Goal: Transaction & Acquisition: Purchase product/service

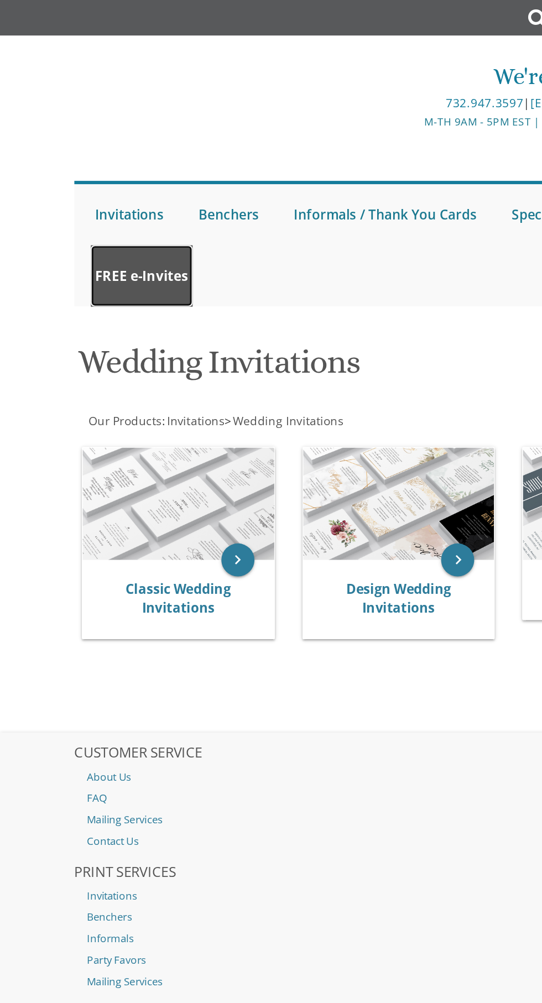
click at [103, 201] on link "FREE e-Invites" at bounding box center [95, 184] width 68 height 41
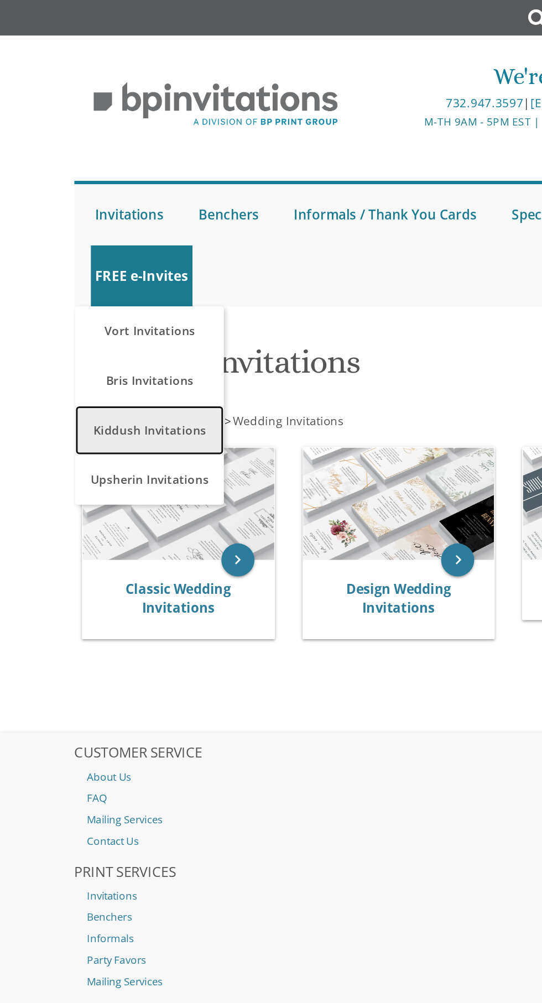
click at [114, 293] on link "Kiddush Invitations" at bounding box center [100, 287] width 100 height 33
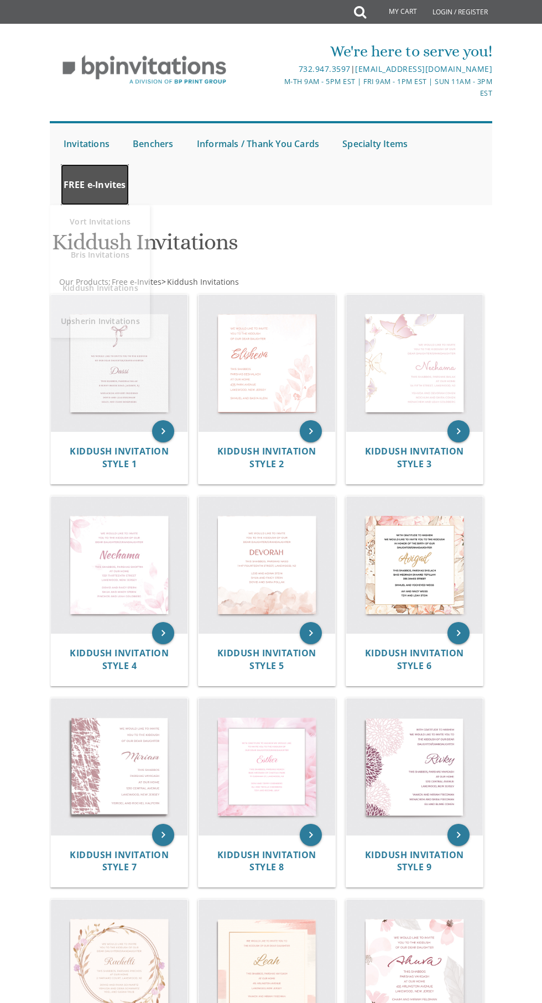
click at [84, 179] on link "FREE e-Invites" at bounding box center [95, 184] width 68 height 41
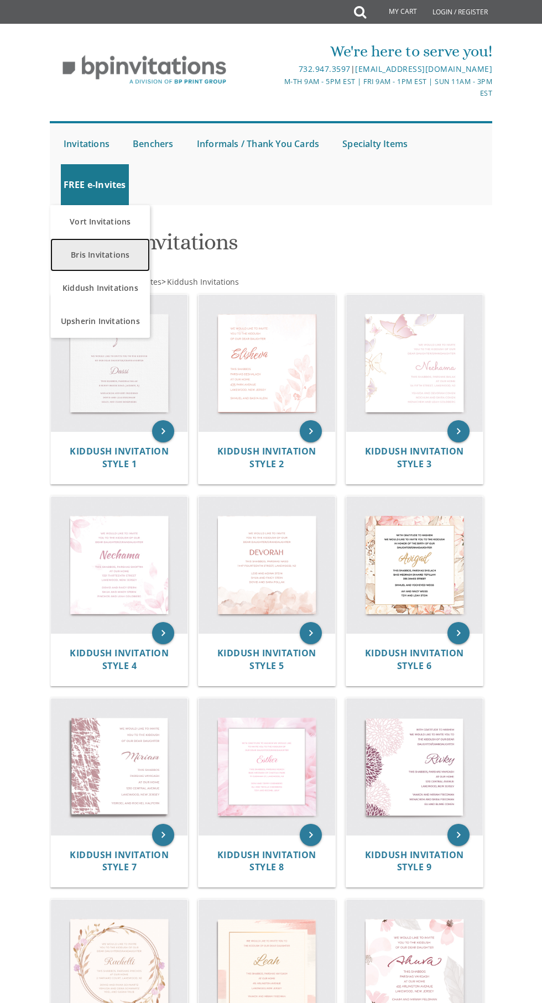
click at [96, 255] on link "Bris Invitations" at bounding box center [100, 254] width 100 height 33
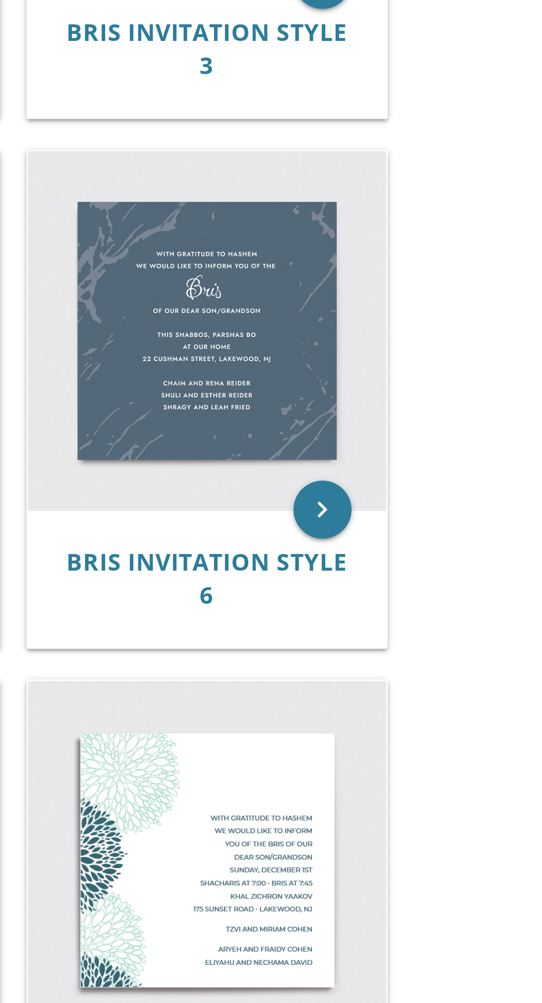
scroll to position [135, 0]
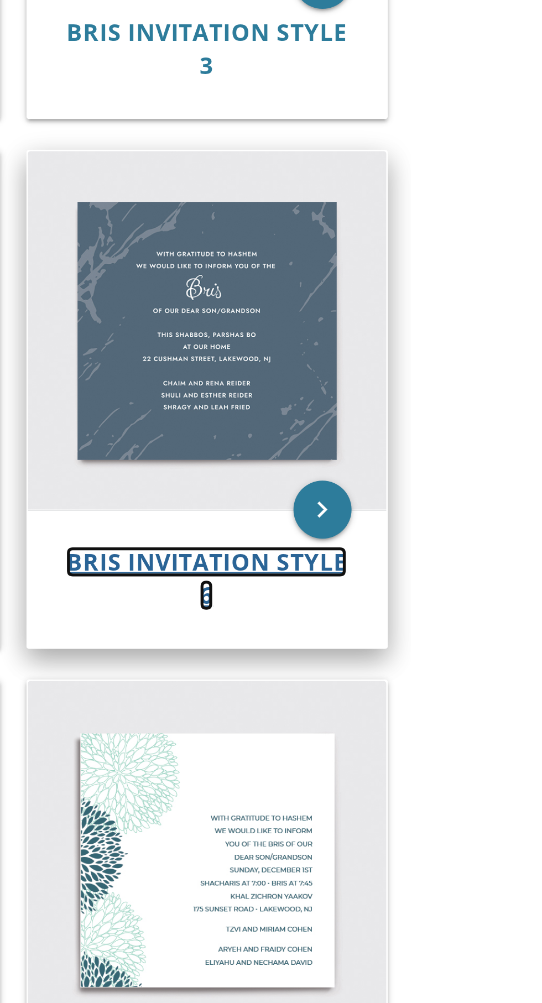
click at [390, 522] on span "Bris Invitation Style 6" at bounding box center [413, 523] width 107 height 25
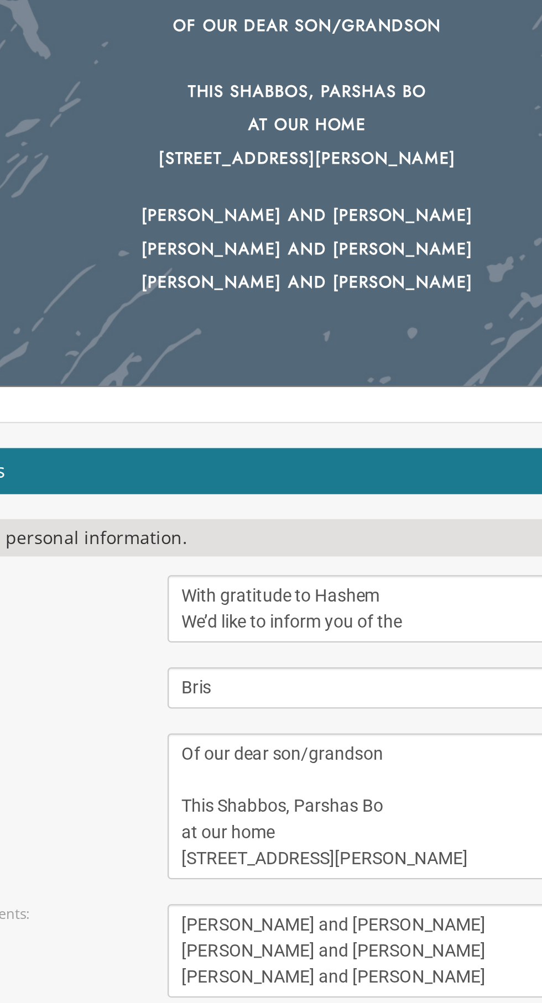
click at [236, 662] on textarea "With gratitude to Hashem We’d like to inform you of the" at bounding box center [341, 667] width 264 height 30
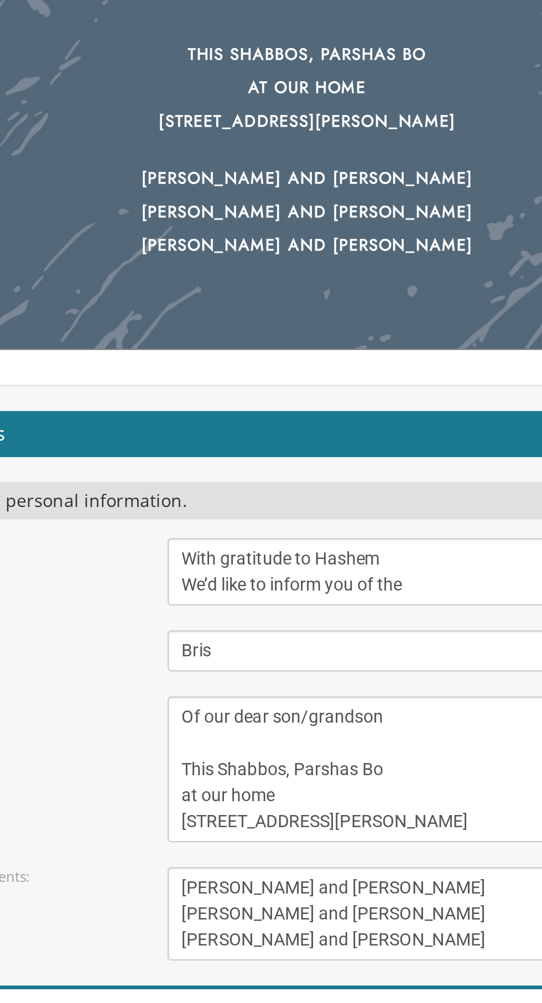
scroll to position [2, 0]
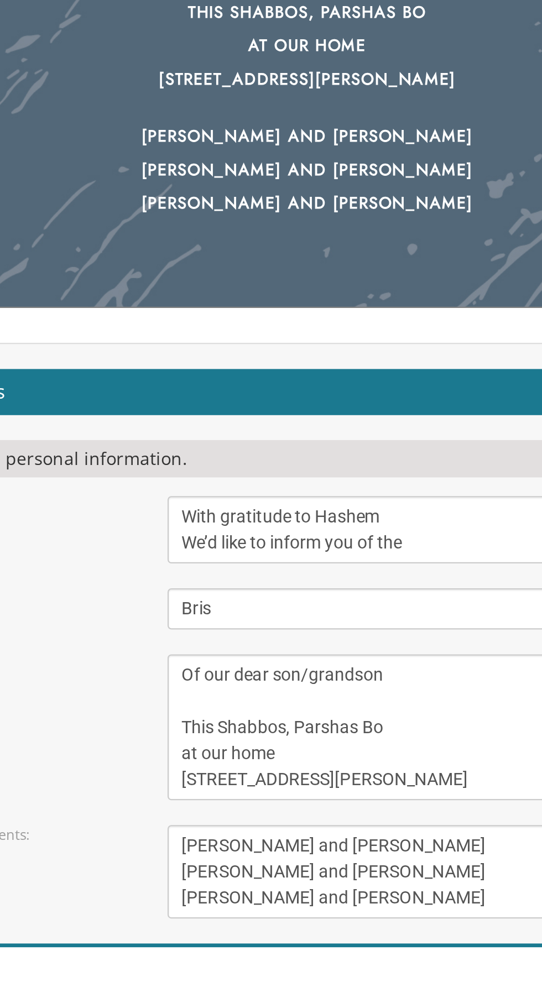
click at [233, 656] on textarea "With gratitude to Hashem We’d like to inform you of the" at bounding box center [341, 669] width 264 height 30
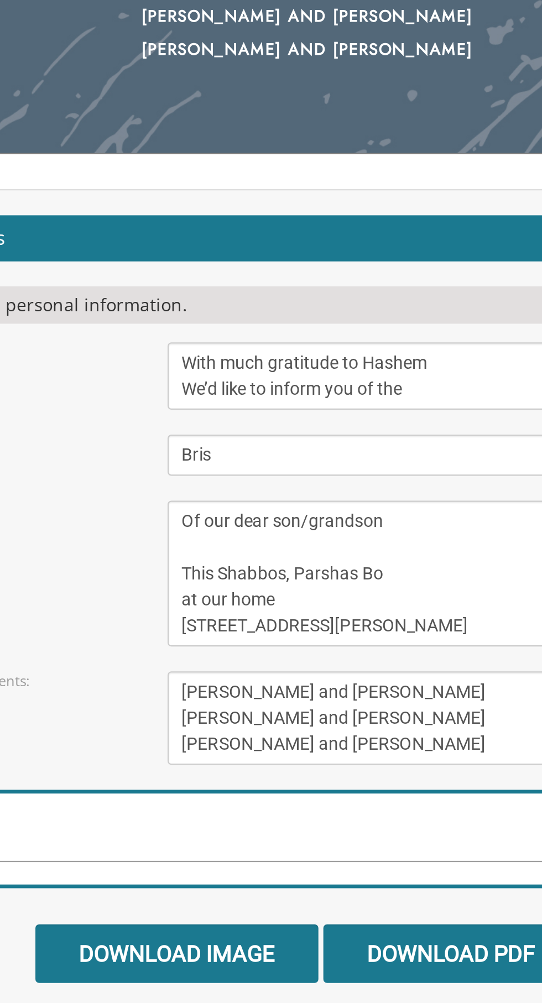
click at [275, 675] on textarea "With gratitude to Hashem We’d like to inform you of the" at bounding box center [341, 669] width 264 height 30
click at [325, 677] on textarea "With gratitude to Hashem We’d like to inform you of the" at bounding box center [341, 669] width 264 height 30
click at [291, 677] on textarea "With gratitude to Hashem We’d like to inform you of the" at bounding box center [341, 669] width 264 height 30
click at [333, 677] on textarea "With gratitude to Hashem We’d like to inform you of the" at bounding box center [341, 669] width 264 height 30
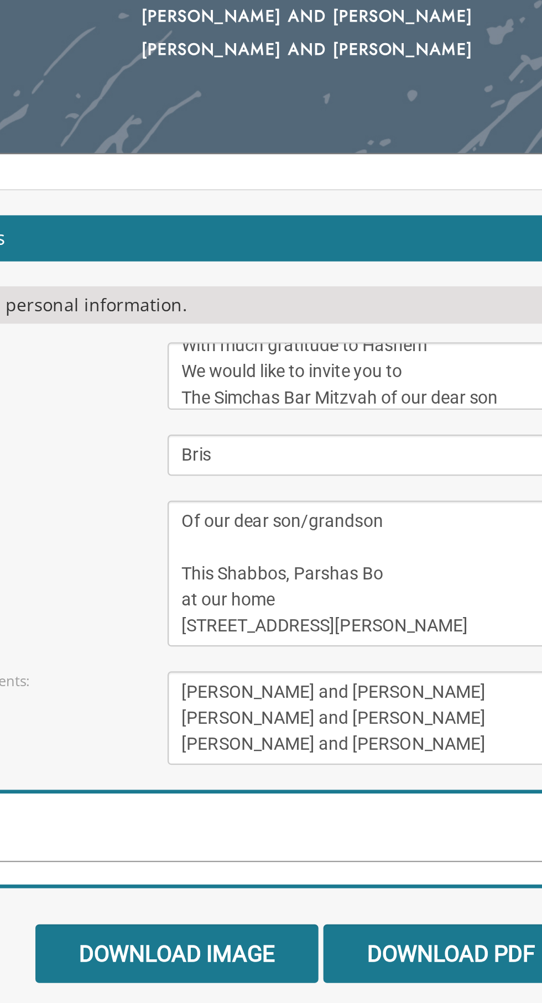
type textarea "With much gratitude to Hashem We would like to invite you to The Simchas Bar Mi…"
click at [232, 706] on textarea "Bris" at bounding box center [341, 704] width 264 height 18
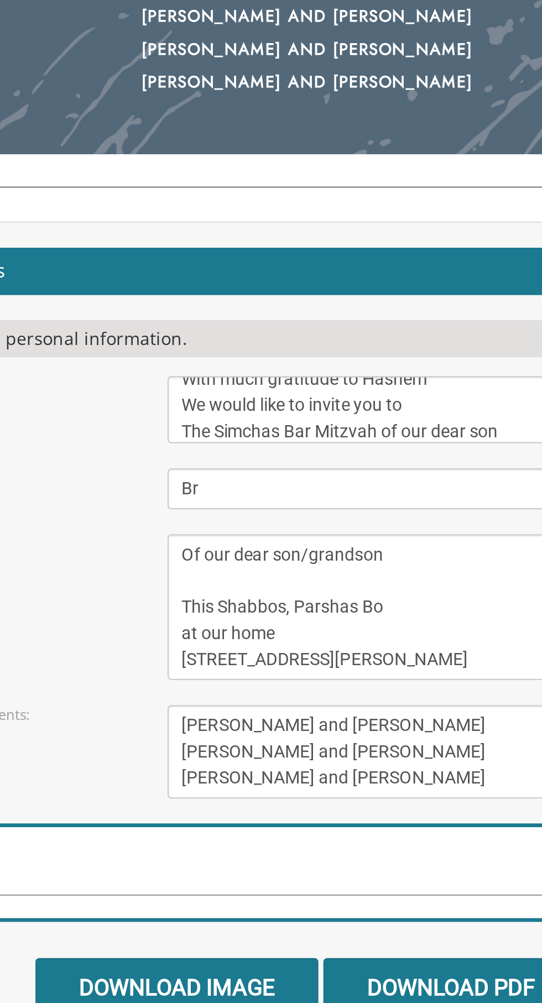
type textarea "B"
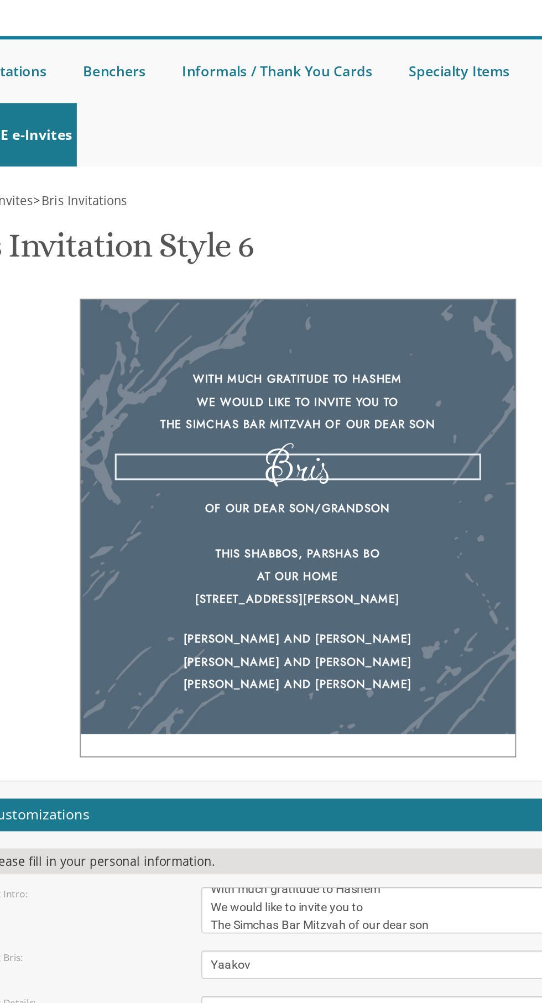
type textarea "Yaakov"
click at [103, 290] on div "With much gratitude to Hashem We would like to invite you to The Simchas Bar Mi…" at bounding box center [271, 437] width 432 height 295
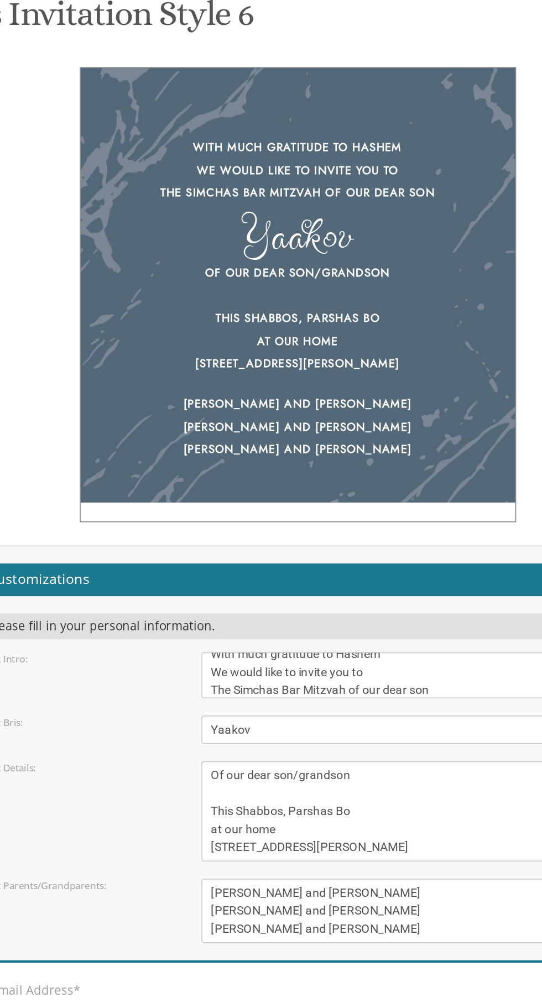
click at [345, 737] on textarea "Of our dear son/grandson This Shabbos, Parshas Bo at our home 22 Cushman Street…" at bounding box center [341, 769] width 264 height 65
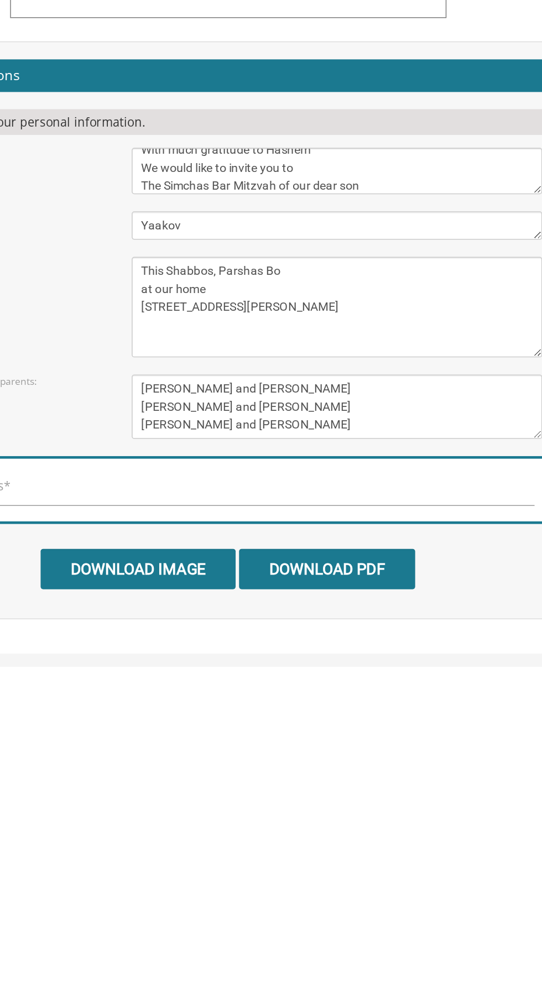
click at [211, 749] on textarea "Of our dear son/grandson This Shabbos, Parshas Bo at our home 22 Cushman Street…" at bounding box center [341, 771] width 264 height 65
click at [217, 752] on textarea "Of our dear son/grandson This Shabbos, Parshas Bo at our home 22 Cushman Street…" at bounding box center [341, 771] width 264 height 65
click at [229, 739] on textarea "Of our dear son/grandson This Shabbos, Parshas Bo at our home 22 Cushman Street…" at bounding box center [341, 771] width 264 height 65
click at [299, 742] on textarea "Of our dear son/grandson This Shabbos, Parshas Bo at our home 22 Cushman Street…" at bounding box center [341, 771] width 264 height 65
click at [297, 739] on textarea "Of our dear son/grandson This Shabbos, Parshas Bo at our home 22 Cushman Street…" at bounding box center [341, 771] width 264 height 65
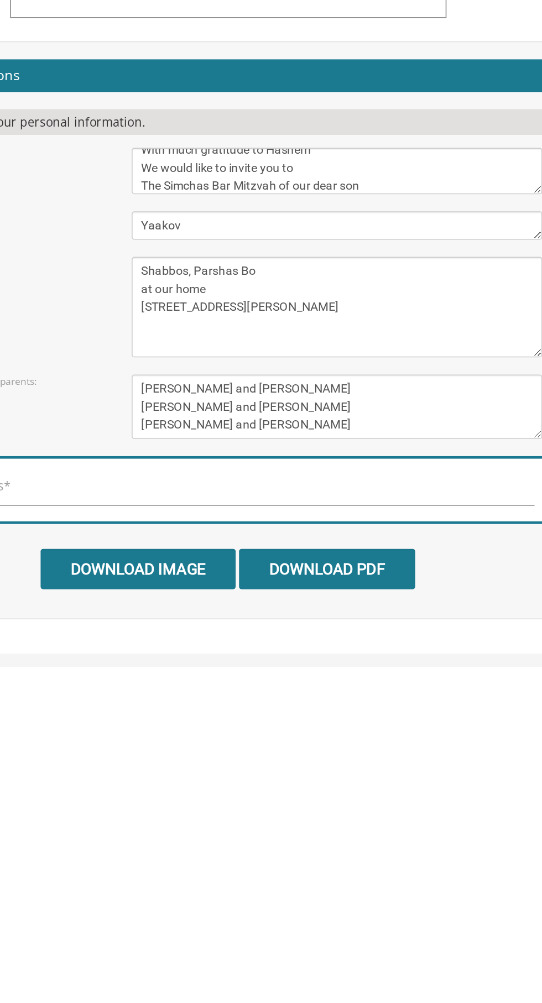
click at [286, 739] on textarea "Of our dear son/grandson This Shabbos, Parshas Bo at our home 22 Cushman Street…" at bounding box center [341, 771] width 264 height 65
click at [296, 709] on form "Customizations Please fill in your personal information. Edit Intro: With grati…" at bounding box center [270, 782] width 409 height 341
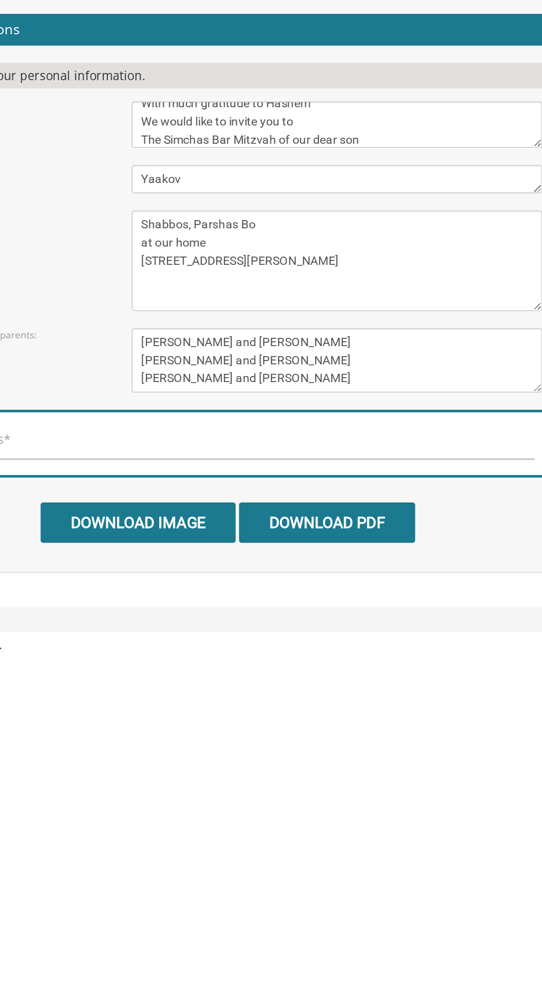
scroll to position [2, 0]
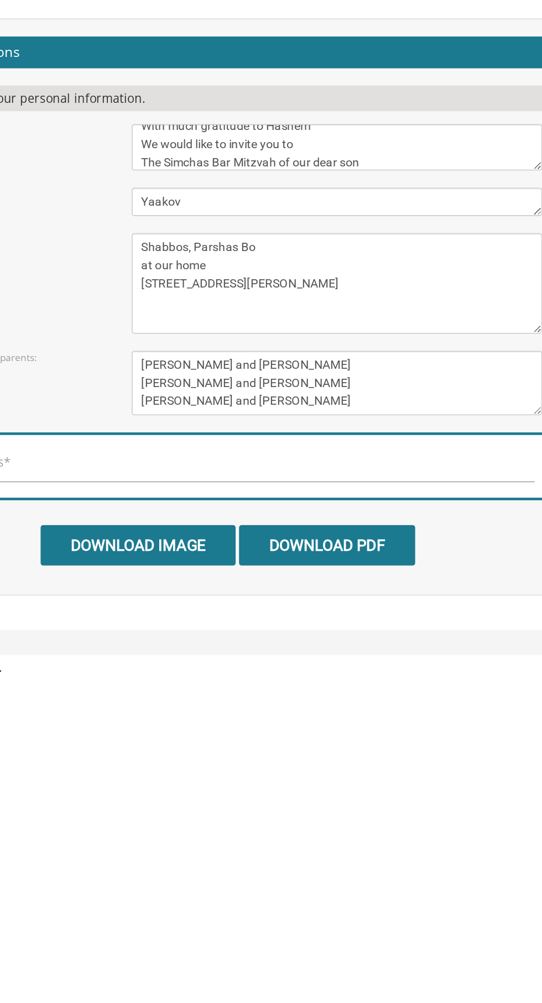
click at [292, 715] on textarea "Of our dear son/grandson This Shabbos, Parshas Bo at our home 22 Cushman Street…" at bounding box center [341, 741] width 264 height 65
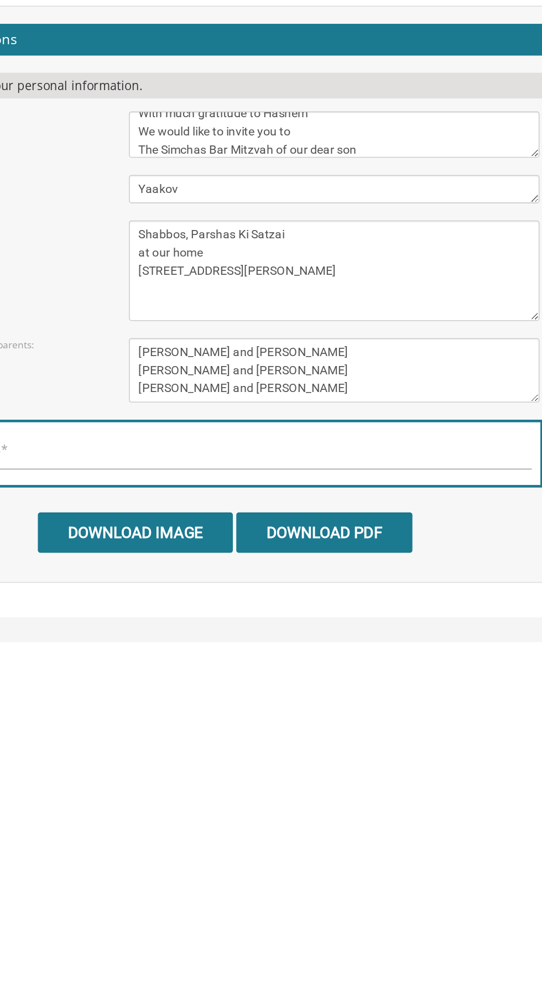
click at [265, 728] on textarea "Of our dear son/grandson This Shabbos, Parshas Bo at our home 22 Cushman Street…" at bounding box center [341, 741] width 264 height 65
click at [218, 757] on textarea "Of our dear son/grandson This Shabbos, Parshas Bo at our home 22 Cushman Street…" at bounding box center [341, 741] width 264 height 65
click at [280, 742] on textarea "Of our dear son/grandson This Shabbos, Parshas Bo at our home 22 Cushman Street…" at bounding box center [341, 741] width 264 height 65
click at [318, 736] on textarea "Of our dear son/grandson This Shabbos, Parshas Bo at our home 22 Cushman Street…" at bounding box center [341, 741] width 264 height 65
click at [280, 754] on textarea "Of our dear son/grandson This Shabbos, Parshas Bo at our home 22 Cushman Street…" at bounding box center [341, 741] width 264 height 65
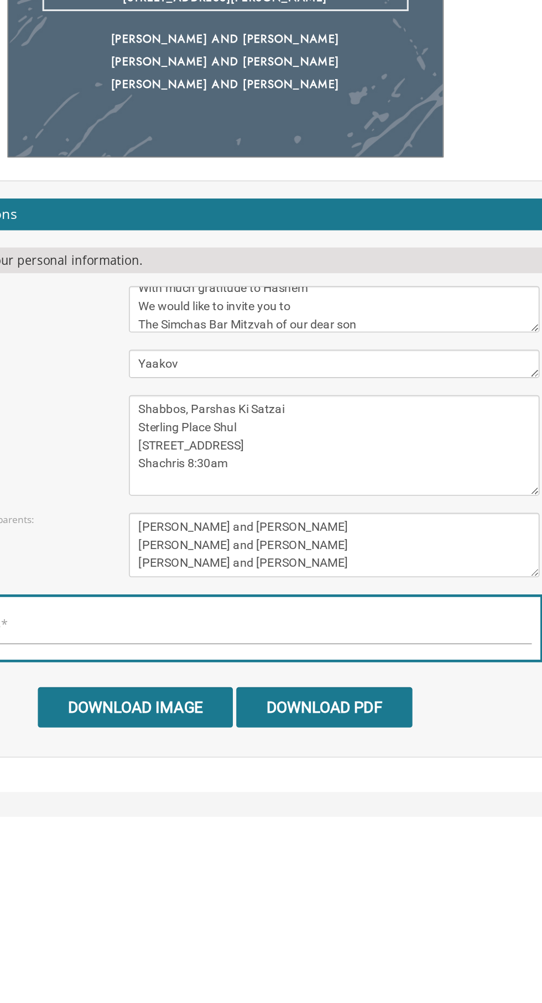
click at [223, 721] on textarea "Of our dear son/grandson This Shabbos, Parshas Bo at our home 22 Cushman Street…" at bounding box center [341, 741] width 264 height 65
click at [362, 767] on textarea "Of our dear son/grandson This Shabbos, Parshas Bo at our home 22 Cushman Street…" at bounding box center [341, 741] width 264 height 65
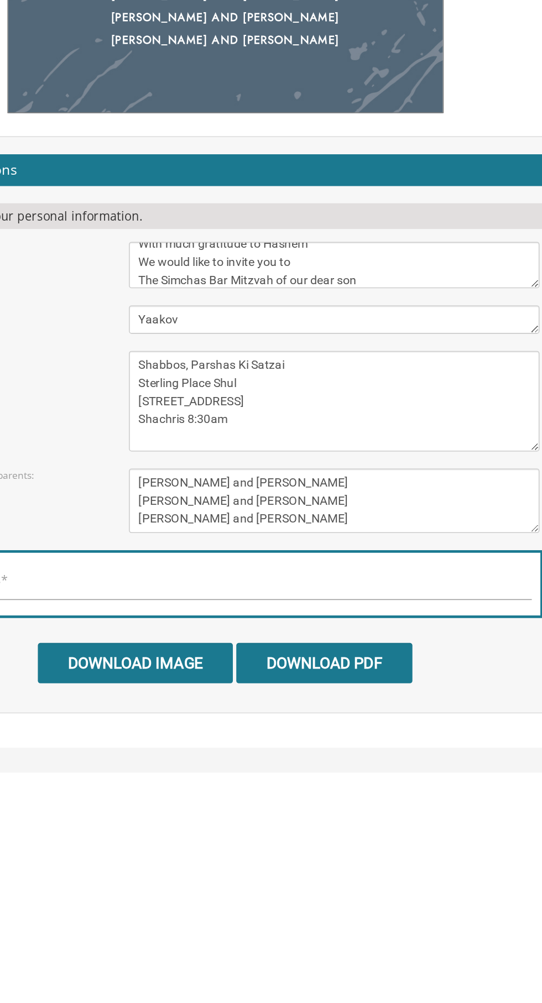
click at [358, 793] on textarea "Yisroel and Chana Green Eli and Rena Green Moshe and Leba Kaplan" at bounding box center [341, 805] width 264 height 41
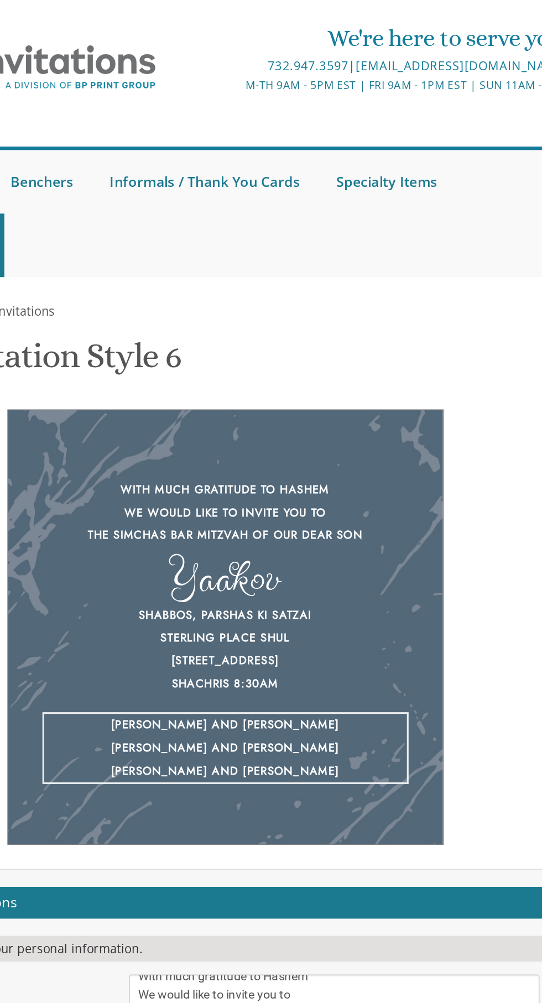
scroll to position [0, 0]
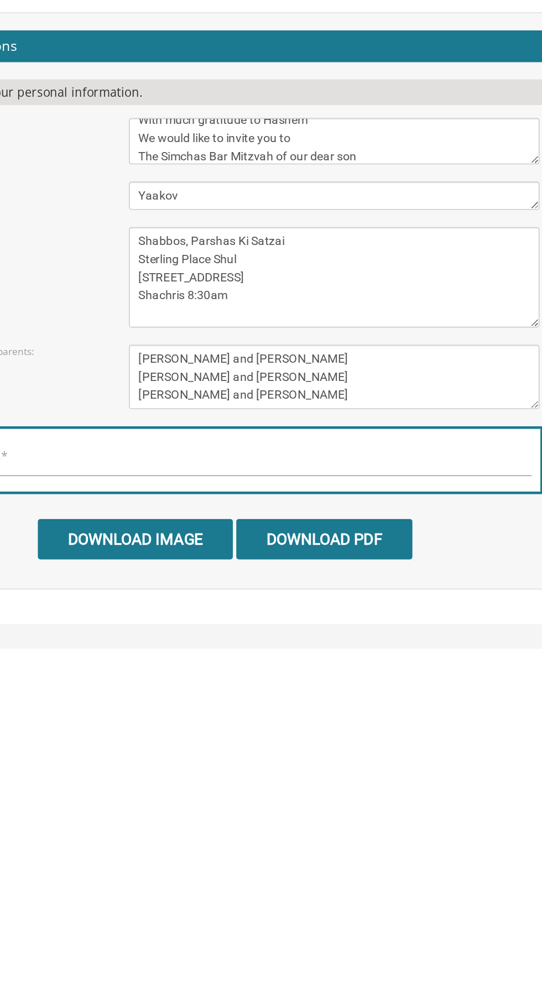
click at [401, 809] on textarea "Yisroel and Chana Green Eli and Rena Green Moshe and Leba Kaplan" at bounding box center [341, 820] width 264 height 41
click at [407, 734] on textarea "Of our dear son/grandson This Shabbos, Parshas Bo at our home 22 Cushman Street…" at bounding box center [341, 756] width 264 height 65
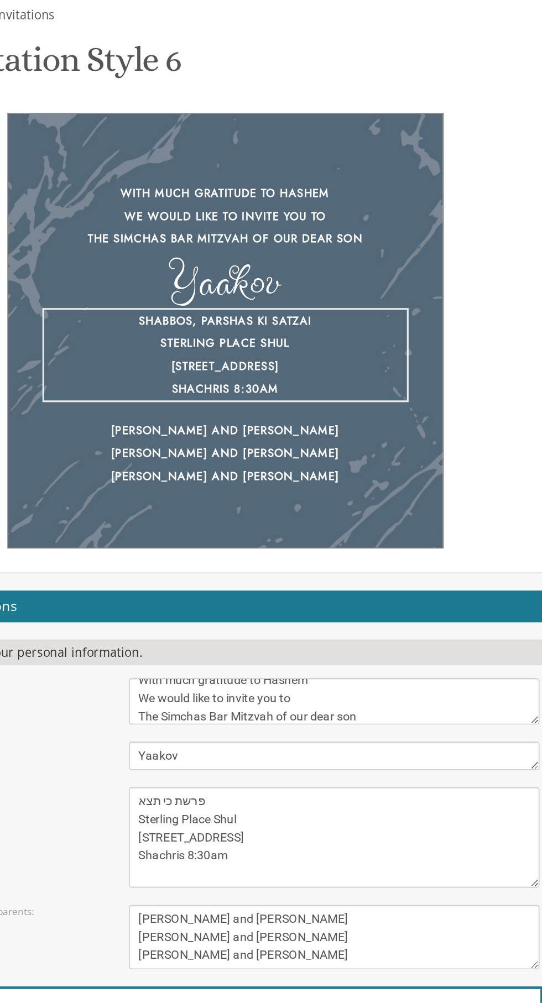
type textarea "פרשת כי תצא Sterling Place Shul 1 Gila Place, Lakewood, NJ Shachris 8:30am"
click at [200, 504] on div "Yisroel and Chana Green Eli and Rena Green Moshe and Leba Kaplan" at bounding box center [271, 510] width 236 height 44
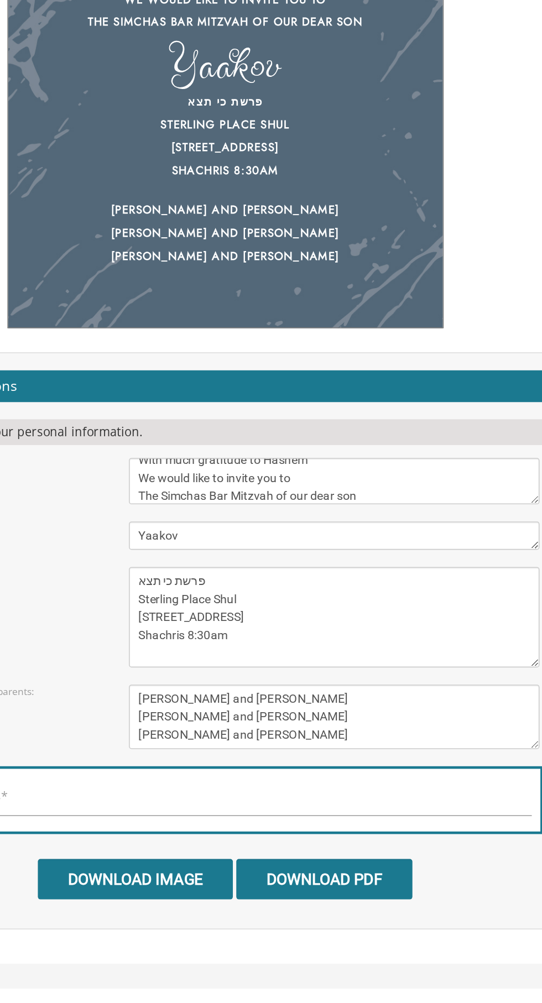
click at [377, 799] on textarea "Yisroel and Chana Green Eli and Rena Green Moshe and Leba Kaplan" at bounding box center [341, 818] width 264 height 41
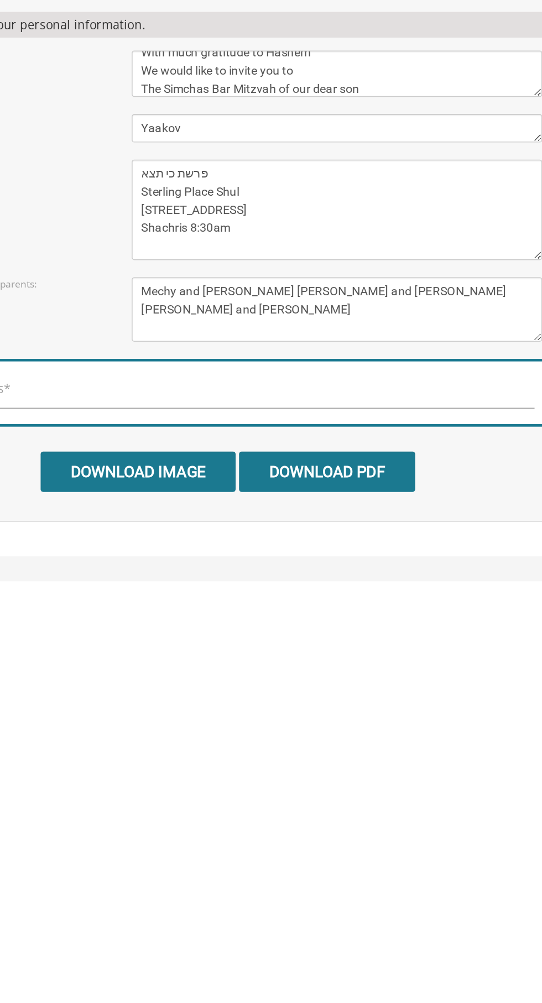
type textarea "Mechy and Chana Aidel Berkovicz Eli and Rena Green Moshe and Leba Kaplan"
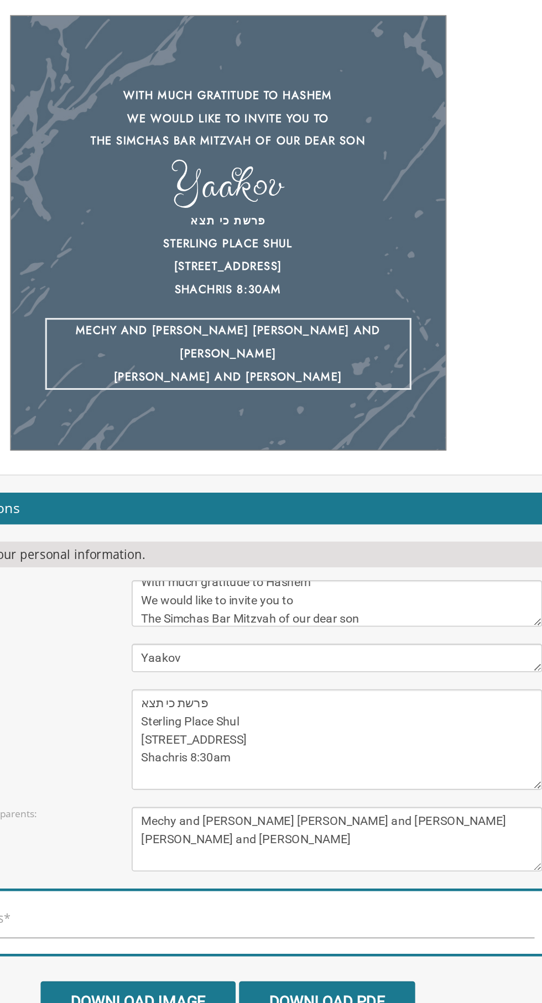
scroll to position [0, 0]
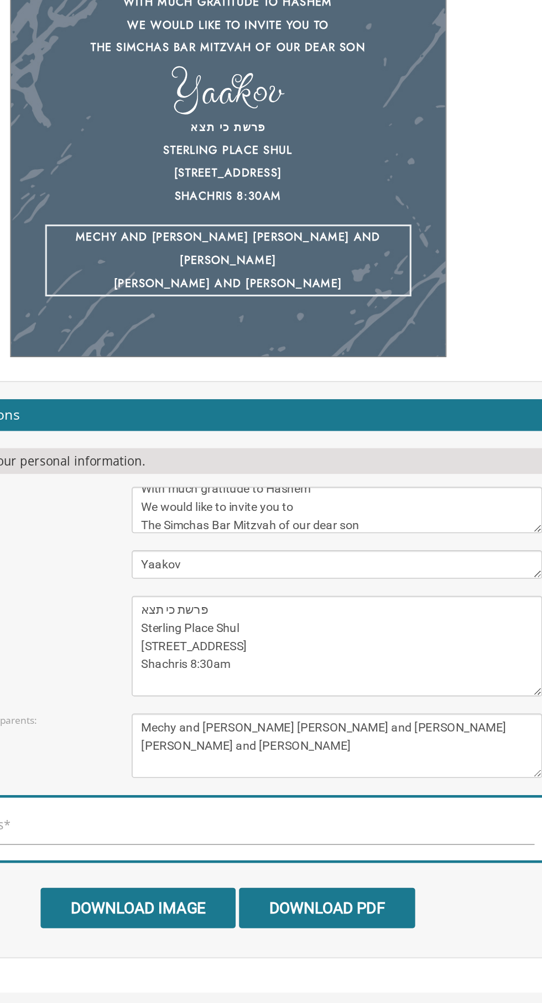
click at [318, 781] on textarea "Of our dear son/grandson This Shabbos, Parshas Bo at our home 22 Cushman Street…" at bounding box center [341, 756] width 264 height 65
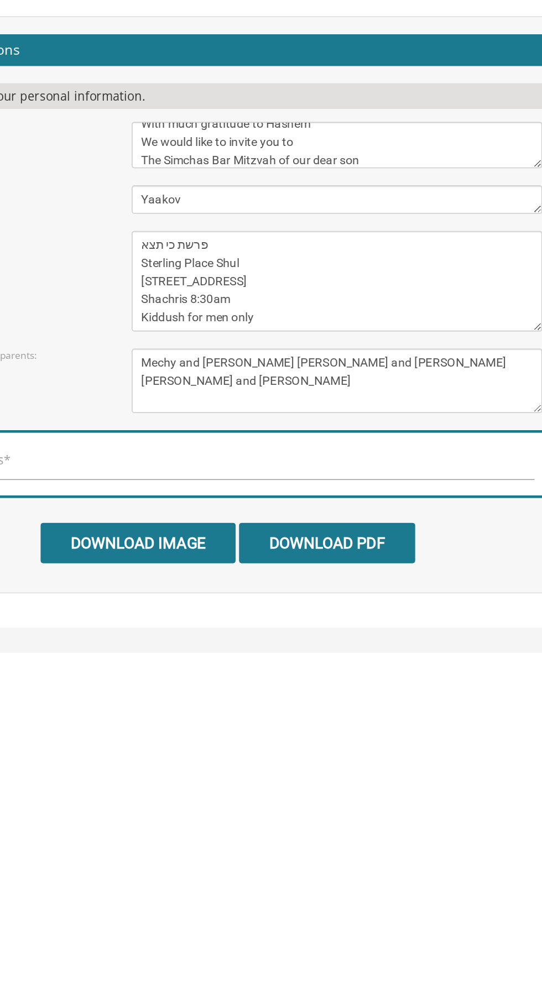
type textarea "פרשת כי תצא Sterling Place Shul 1 Gila Place, Lakewood, NJ Shachris 8:30am Kidd…"
click at [365, 828] on textarea "Yisroel and Chana Green Eli and Rena Green Moshe and Leba Kaplan" at bounding box center [341, 820] width 264 height 41
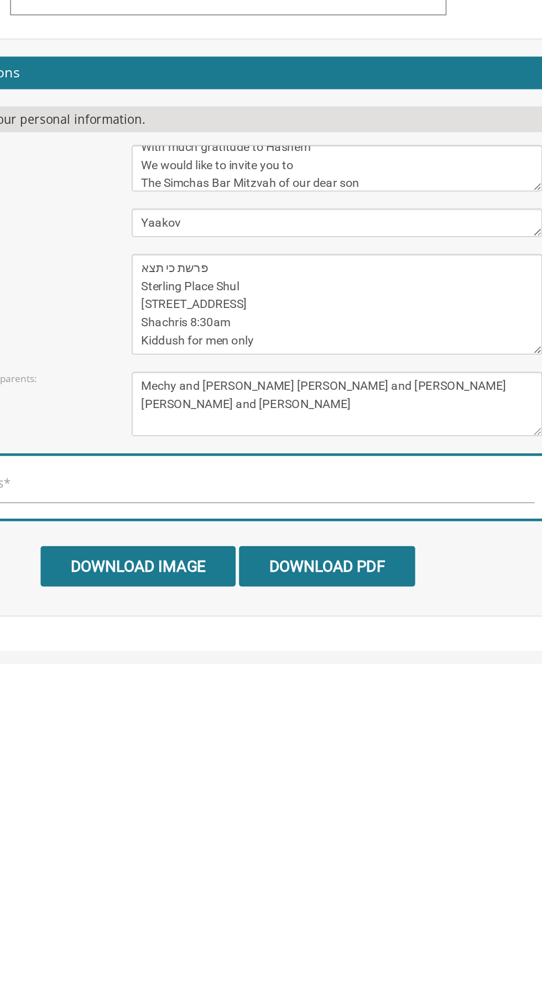
scroll to position [15, 0]
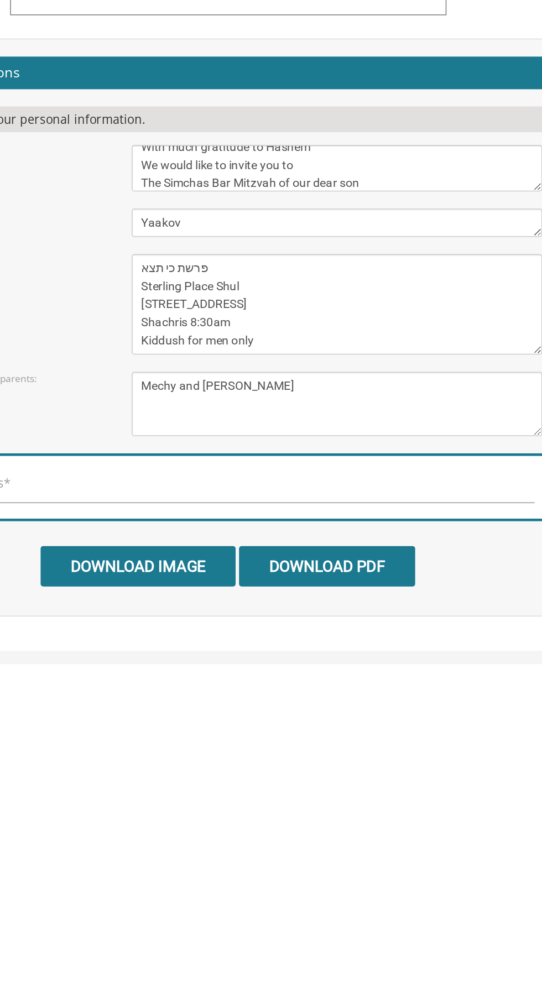
type textarea "Mechy and Chana Aidel Berkovicz"
click at [268, 739] on textarea "Of our dear son/grandson This Shabbos, Parshas Bo at our home 22 Cushman Street…" at bounding box center [341, 771] width 264 height 65
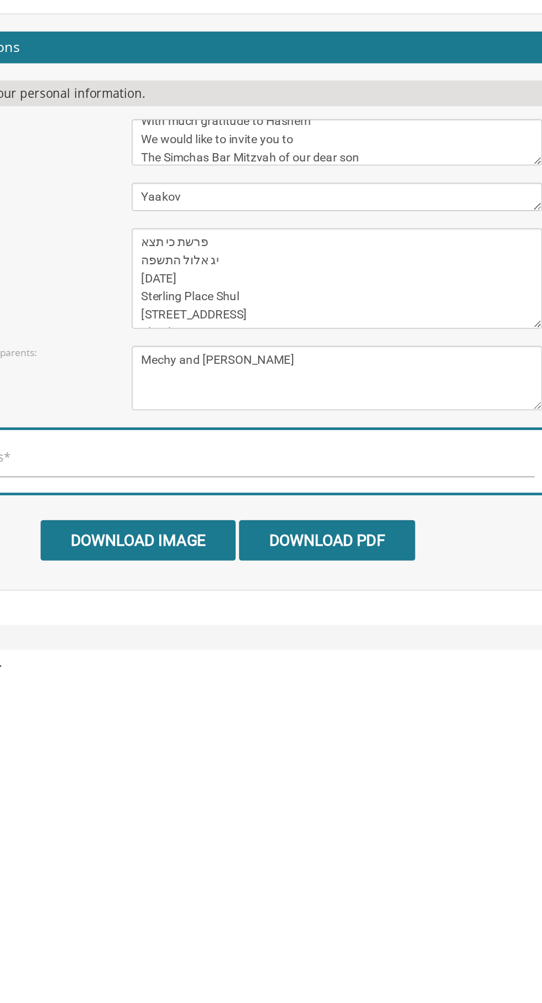
type textarea "פרשת כי תצא יג אלול התשפה September 6, 2025 Sterling Place Shul 1 Gila Place, L…"
click at [420, 796] on textarea "Yisroel and Chana Green Eli and Rena Green Moshe and Leba Kaplan" at bounding box center [341, 805] width 264 height 41
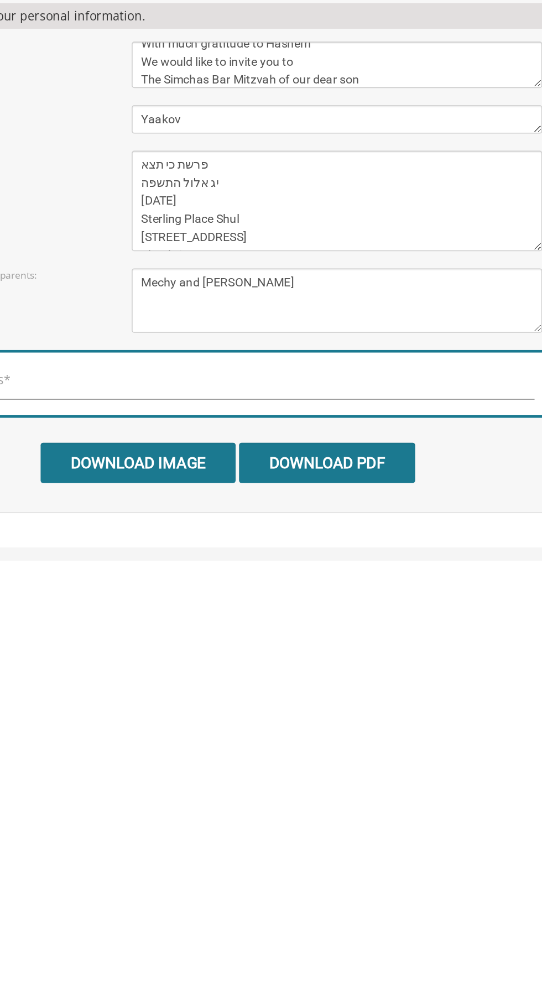
scroll to position [66, 0]
click at [182, 927] on input "Download Image" at bounding box center [212, 940] width 125 height 26
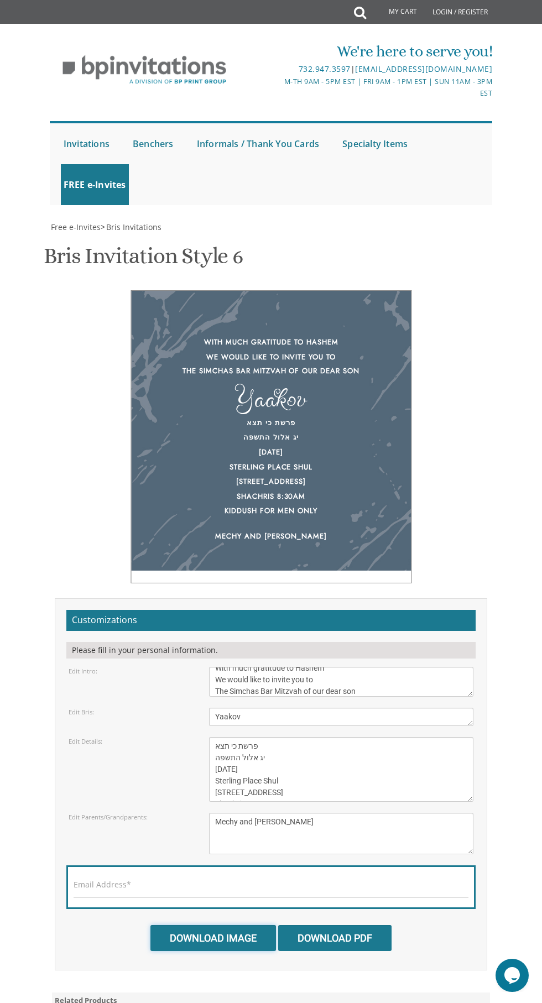
scroll to position [0, 0]
click at [81, 125] on link "Invitations" at bounding box center [86, 143] width 51 height 41
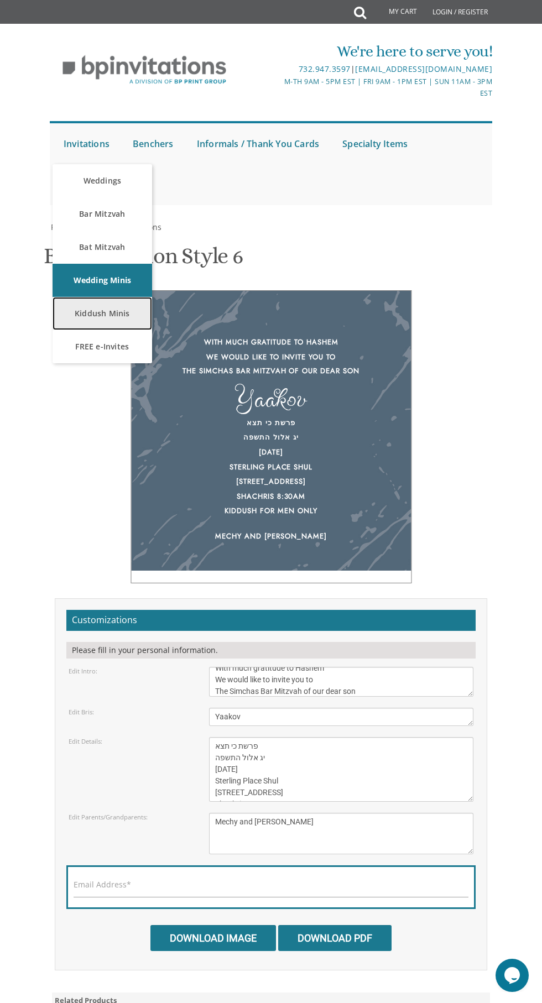
click at [81, 321] on link "Kiddush Minis" at bounding box center [103, 313] width 100 height 33
click at [248, 932] on input "Download Image" at bounding box center [212, 938] width 125 height 26
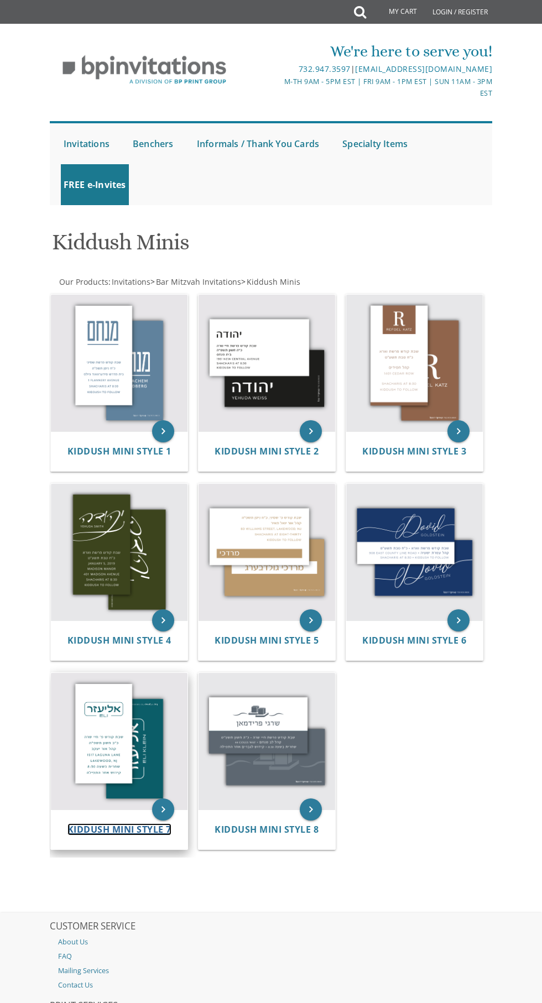
click at [98, 824] on span "Kiddush Mini Style 7" at bounding box center [119, 829] width 104 height 12
click at [89, 826] on span "Kiddush Mini Style 7" at bounding box center [119, 829] width 104 height 12
click at [109, 826] on span "Kiddush Mini Style 7" at bounding box center [119, 829] width 104 height 12
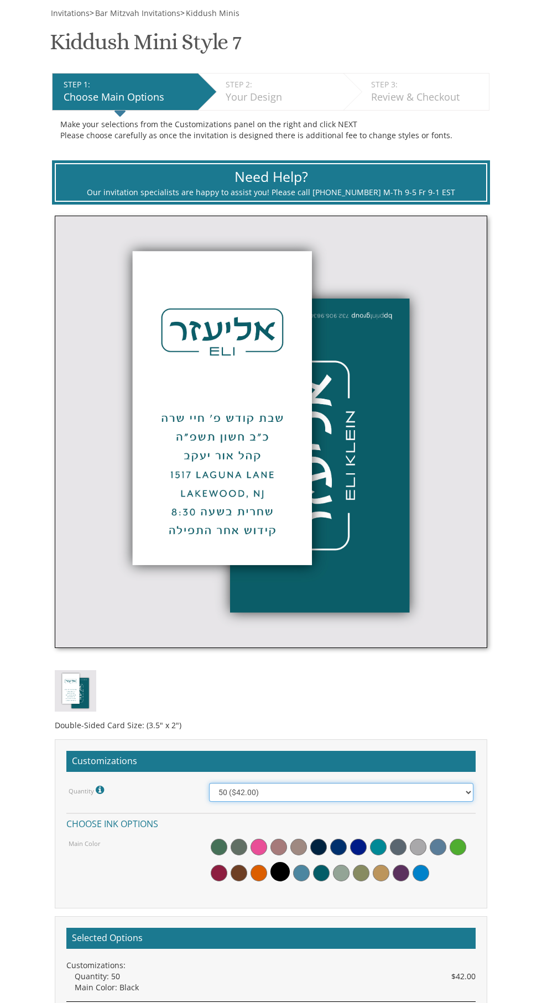
click at [443, 786] on select "50 ($42.00) 100 ($48.00) 150 ($54.00) 200 ($60.00) 250 ($66.00) 300 ($72.00)" at bounding box center [341, 792] width 264 height 19
select select "150"
click at [209, 783] on select "50 ($42.00) 100 ($48.00) 150 ($54.00) 200 ($60.00) 250 ($66.00) 300 ($72.00)" at bounding box center [341, 792] width 264 height 19
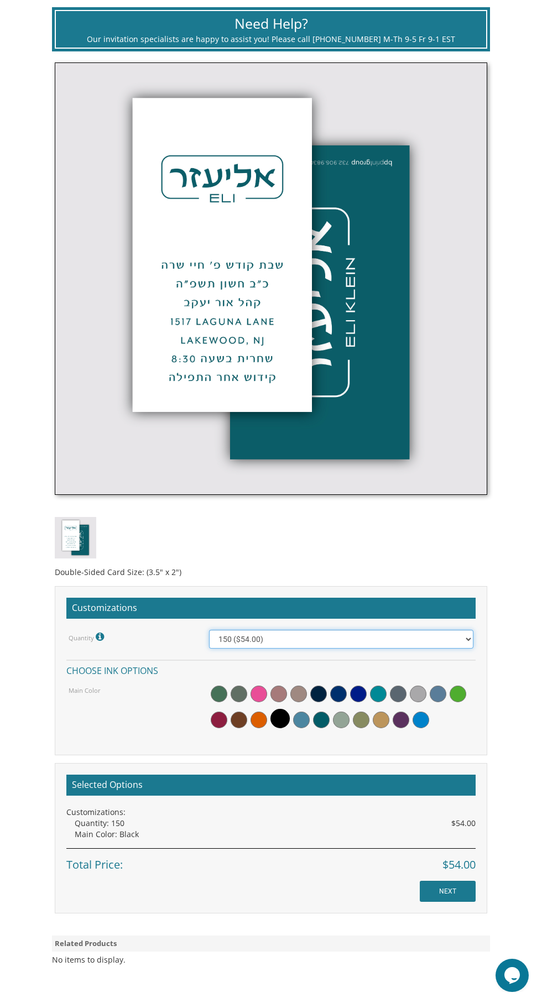
scroll to position [369, 0]
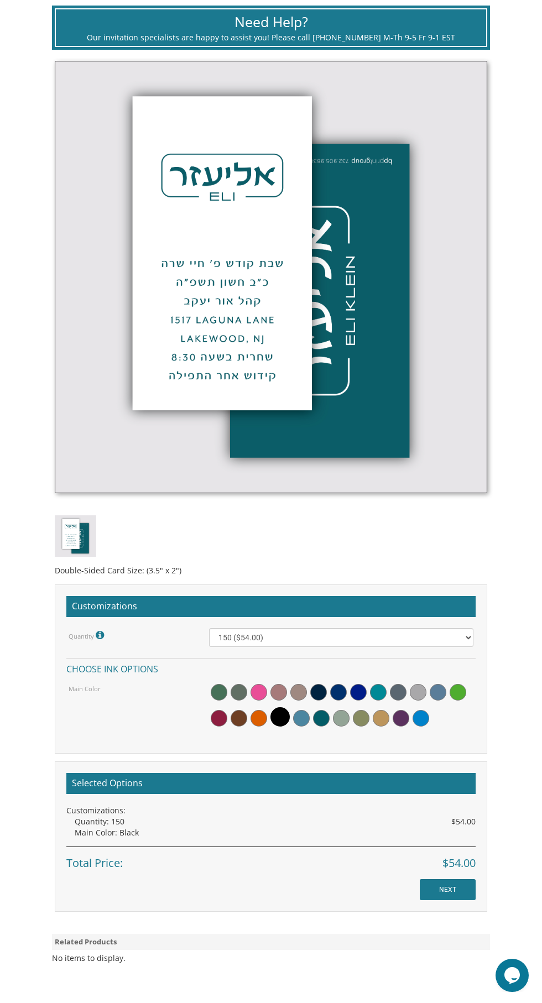
click at [428, 715] on span at bounding box center [420, 718] width 17 height 17
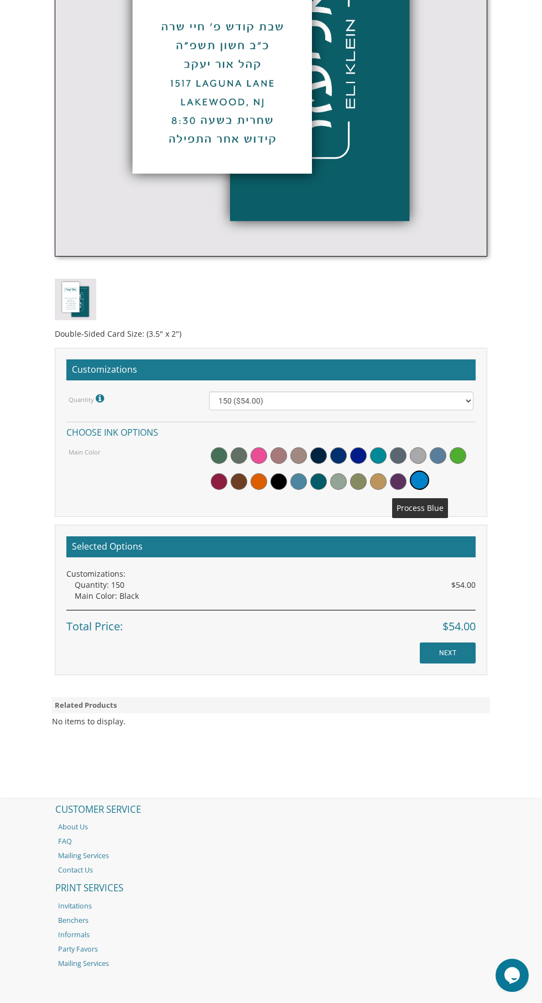
scroll to position [636, 0]
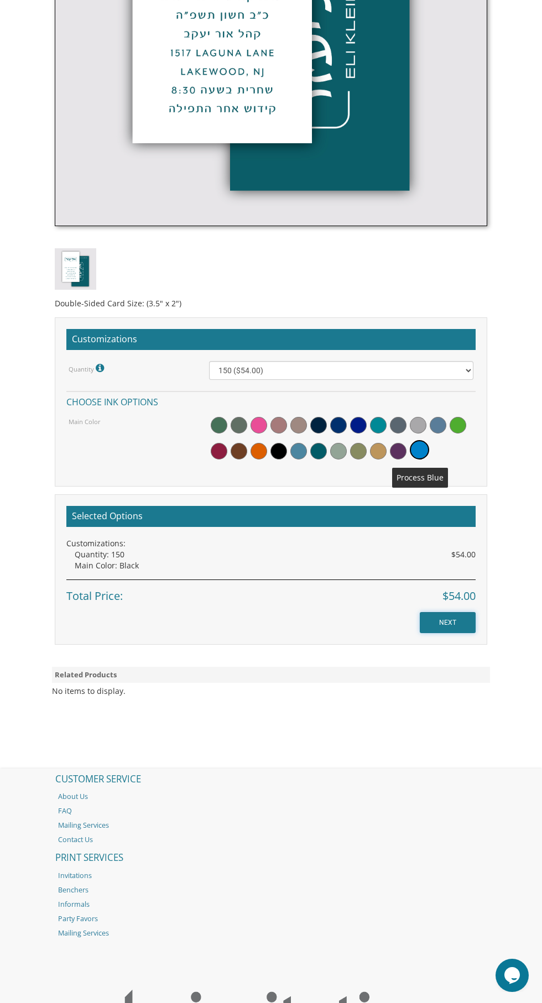
click at [464, 629] on input "NEXT" at bounding box center [448, 622] width 56 height 21
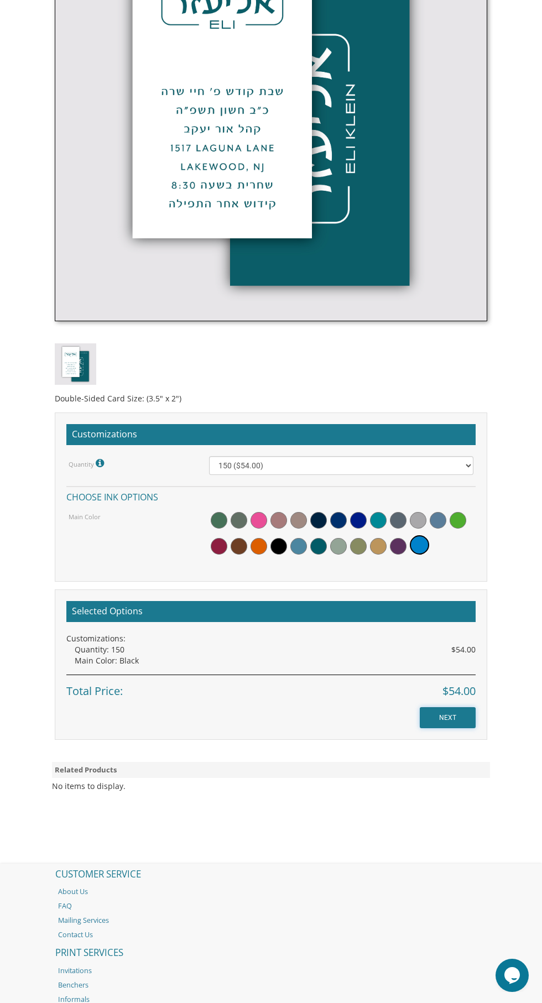
scroll to position [541, 0]
click at [428, 548] on span at bounding box center [419, 544] width 19 height 19
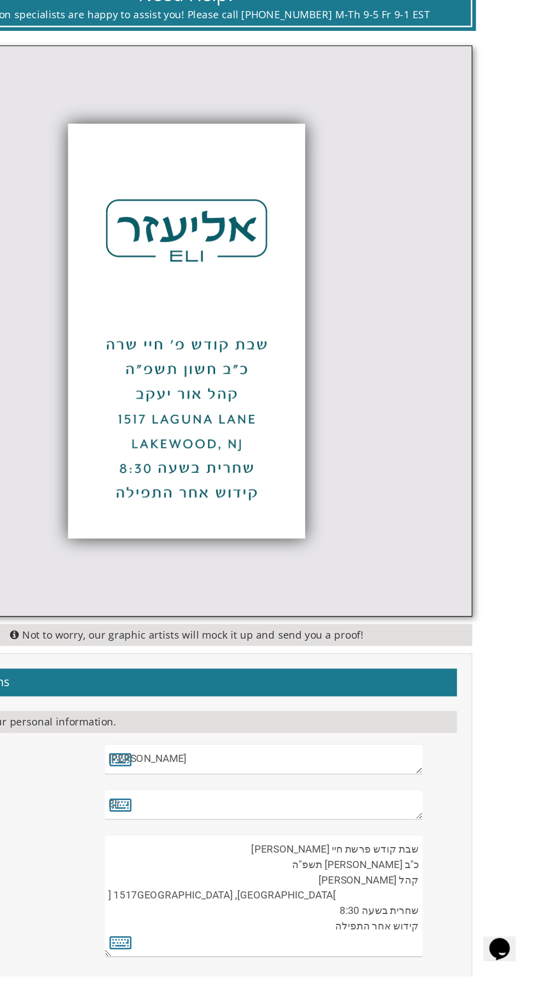
click at [425, 838] on textarea "[PERSON_NAME]" at bounding box center [329, 838] width 240 height 23
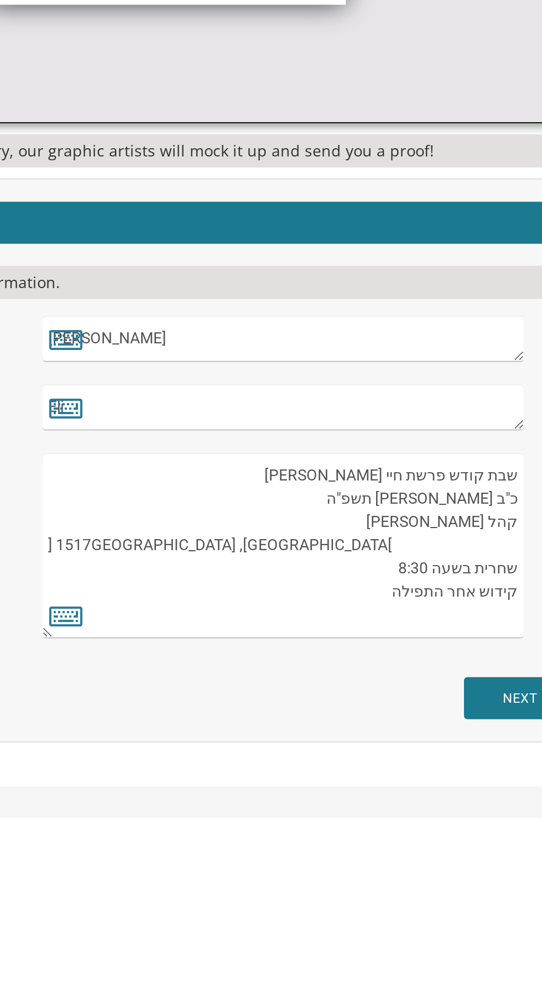
scroll to position [252, 0]
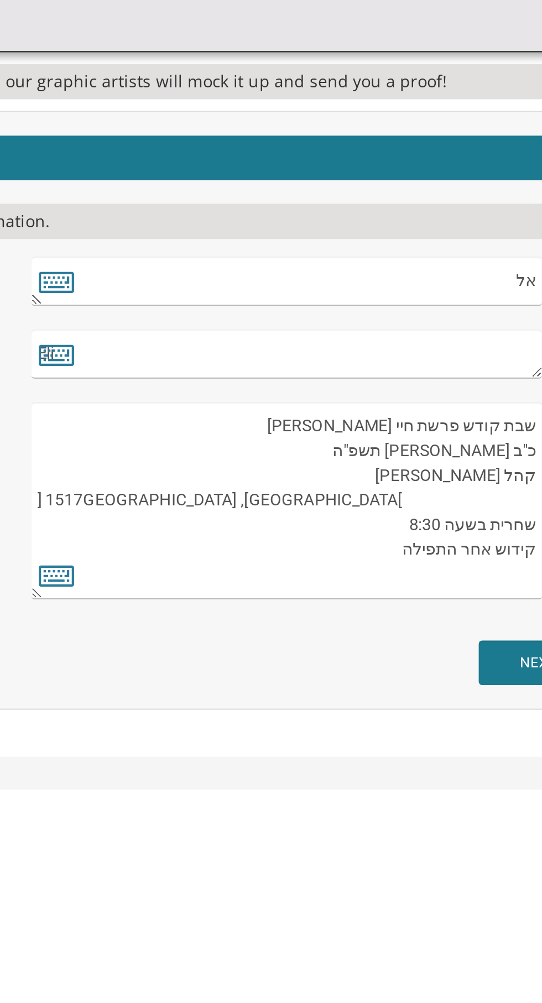
type textarea "א"
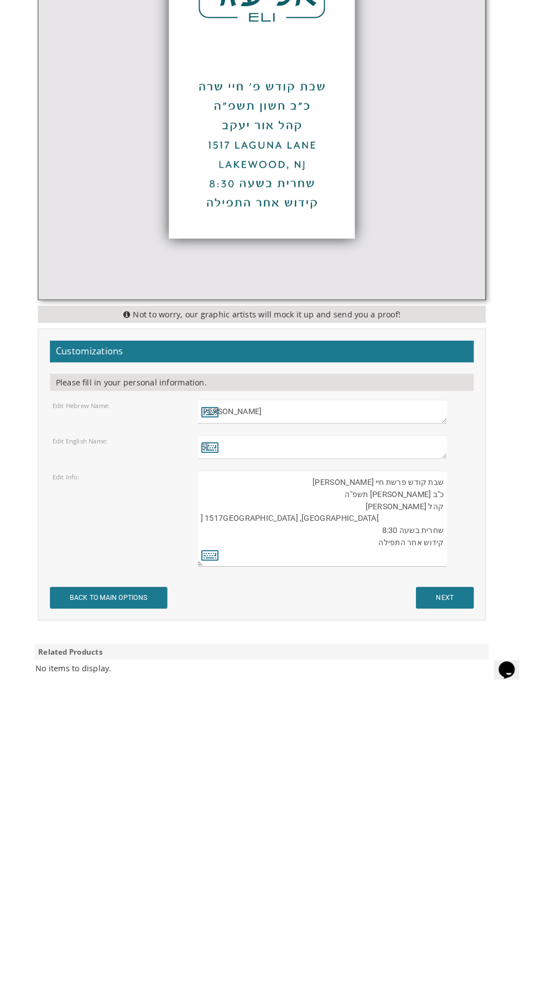
scroll to position [251, 0]
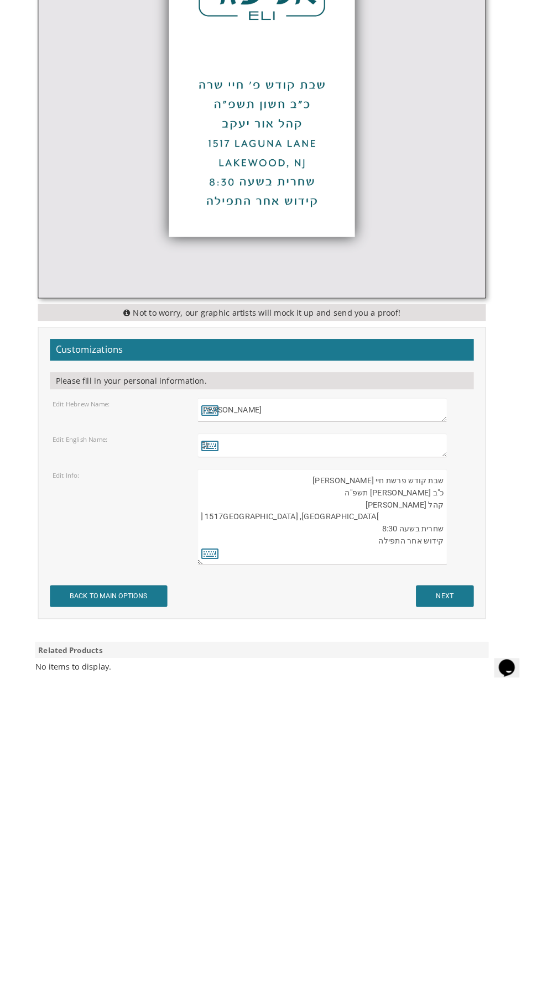
type textarea "[PERSON_NAME]"
click at [404, 767] on textarea "Eli" at bounding box center [329, 767] width 240 height 23
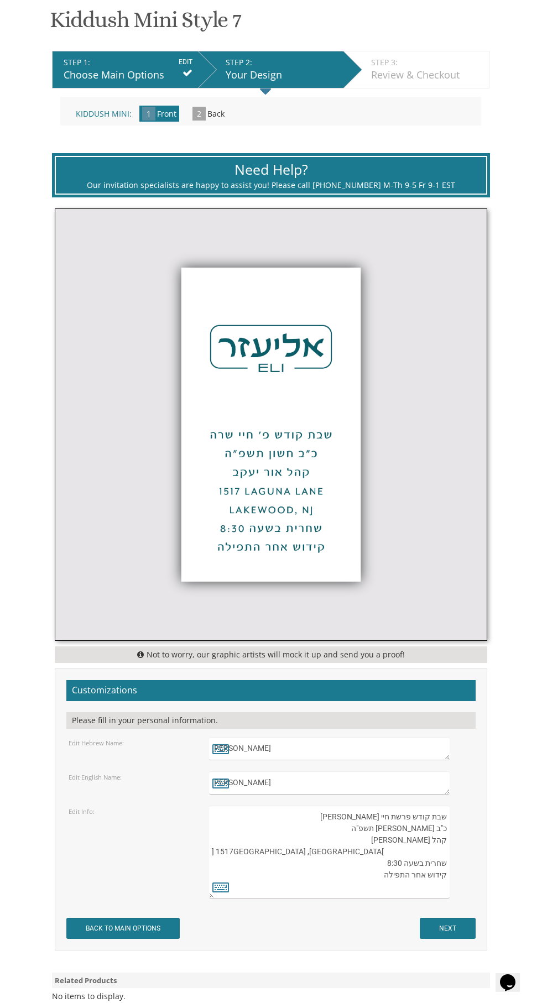
scroll to position [225, 0]
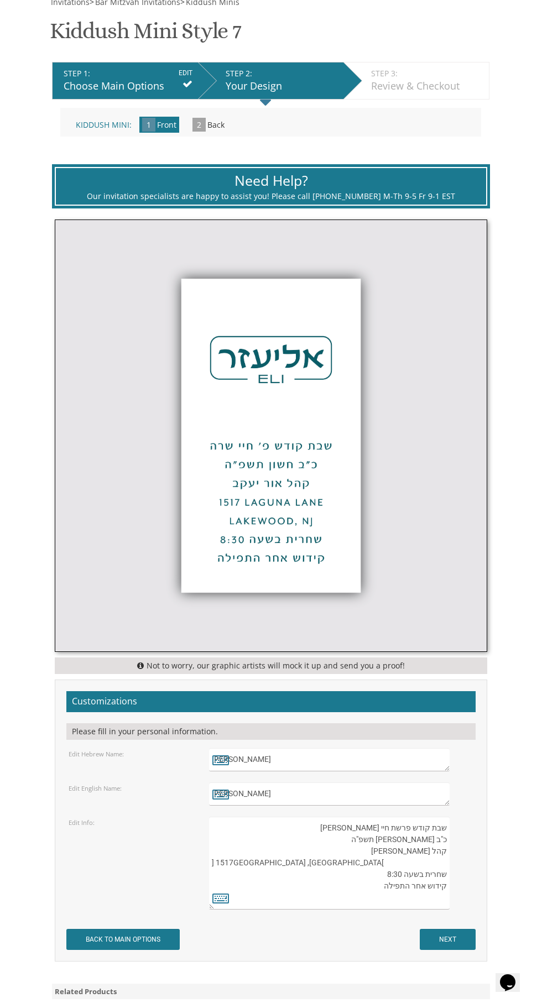
type textarea "[PERSON_NAME]"
click at [129, 640] on img at bounding box center [270, 435] width 431 height 431
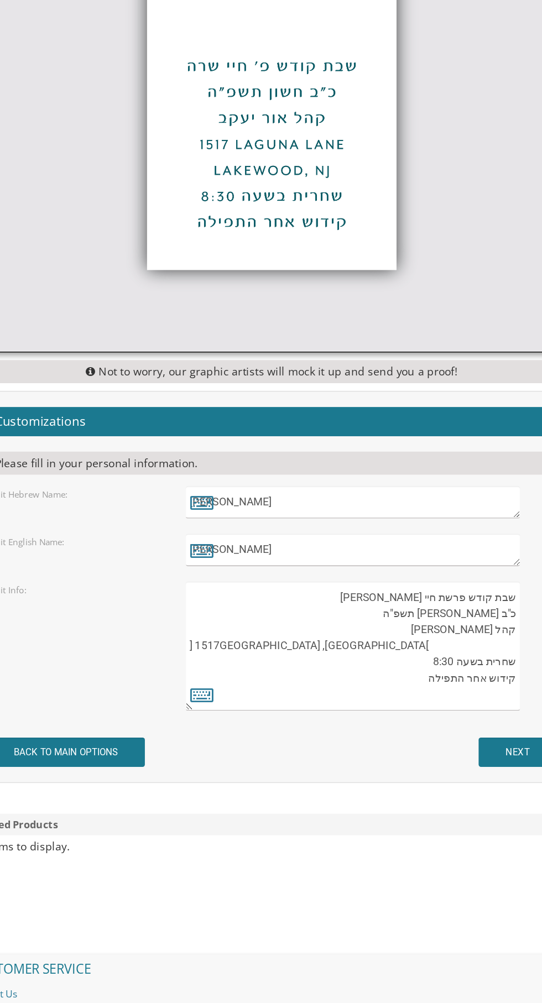
scroll to position [374, 0]
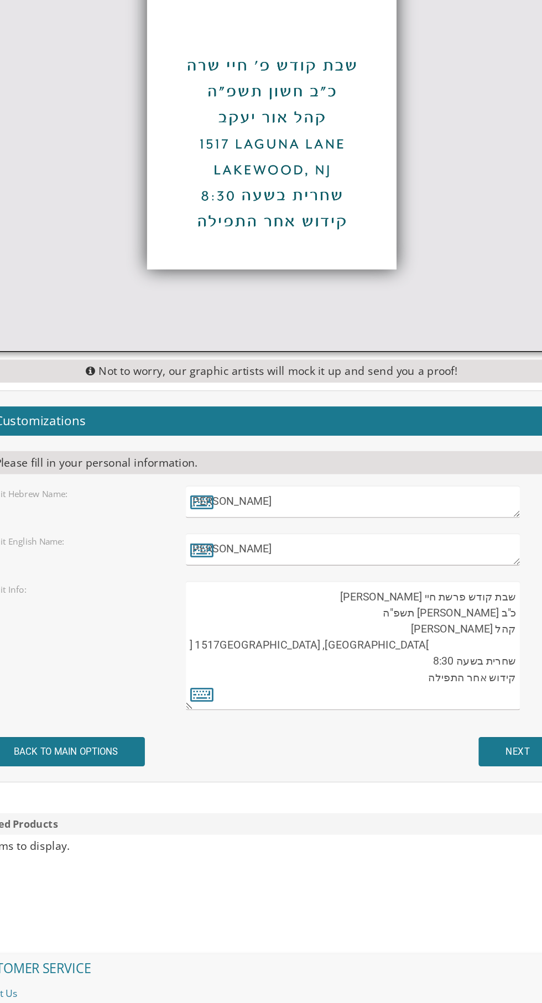
click at [386, 679] on textarea "שבת קודש פרשת חיי [PERSON_NAME] כ"ב [PERSON_NAME] תשפ"ה קהל [PERSON_NAME] 1517 …" at bounding box center [329, 713] width 240 height 93
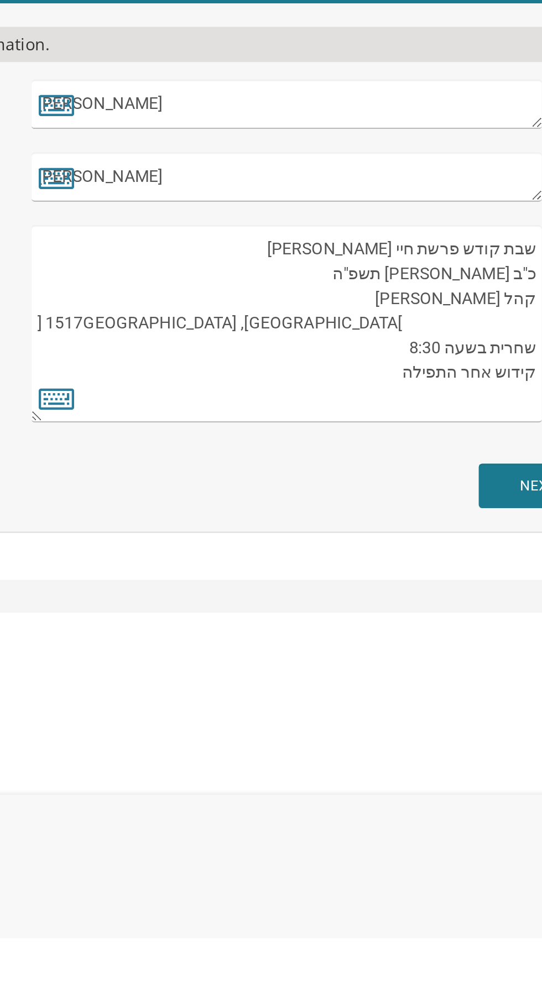
click at [385, 682] on textarea "שבת קודש פרשת חיי [PERSON_NAME] כ"ב [PERSON_NAME] תשפ"ה קהל [PERSON_NAME] 1517 …" at bounding box center [329, 713] width 240 height 93
click at [366, 683] on textarea "שבת קודש פרשת חיי [PERSON_NAME] כ"ב [PERSON_NAME] תשפ"ה קהל [PERSON_NAME] 1517 …" at bounding box center [329, 713] width 240 height 93
click at [359, 680] on textarea "שבת קודש פרשת חיי שרה כ"ב חשון תשפ"ה קהל אור יעקב 1517 Laguna Lane Lakewood, NJ…" at bounding box center [329, 713] width 240 height 93
click at [395, 690] on textarea "שבת קודש פרשת חיי שרה כ"ב חשון תשפ"ה קהל אור יעקב 1517 Laguna Lane Lakewood, NJ…" at bounding box center [329, 713] width 240 height 93
click at [406, 704] on textarea "שבת קודש פרשת חיי שרה כ"ב חשון תשפ"ה קהל אור יעקב 1517 Laguna Lane Lakewood, NJ…" at bounding box center [329, 713] width 240 height 93
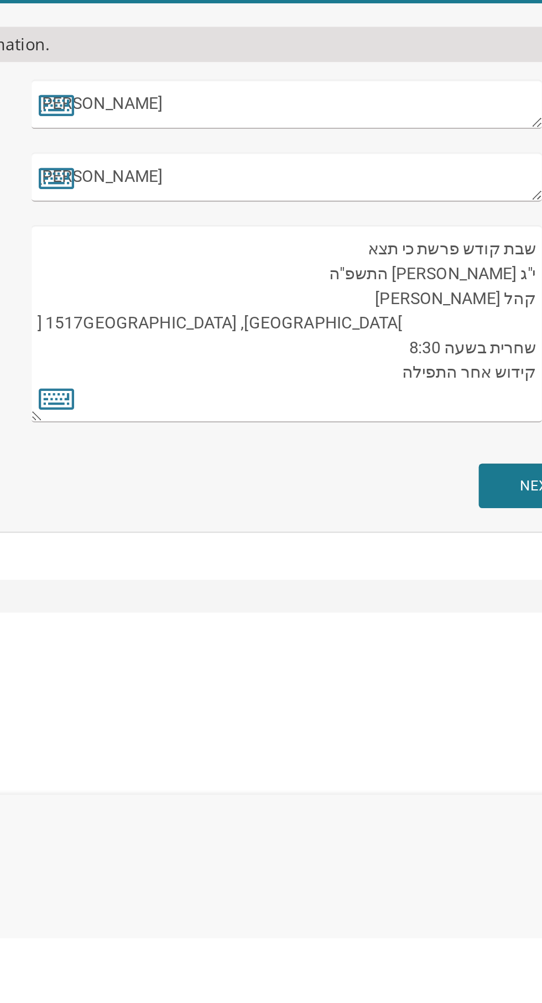
click at [395, 707] on textarea "שבת קודש פרשת חיי שרה כ"ב חשון תשפ"ה קהל אור יעקב 1517 Laguna Lane Lakewood, NJ…" at bounding box center [329, 713] width 240 height 93
click at [396, 703] on textarea "שבת קודש פרשת חיי שרה כ"ב חשון תשפ"ה קהל אור יעקב 1517 Laguna Lane Lakewood, NJ…" at bounding box center [329, 713] width 240 height 93
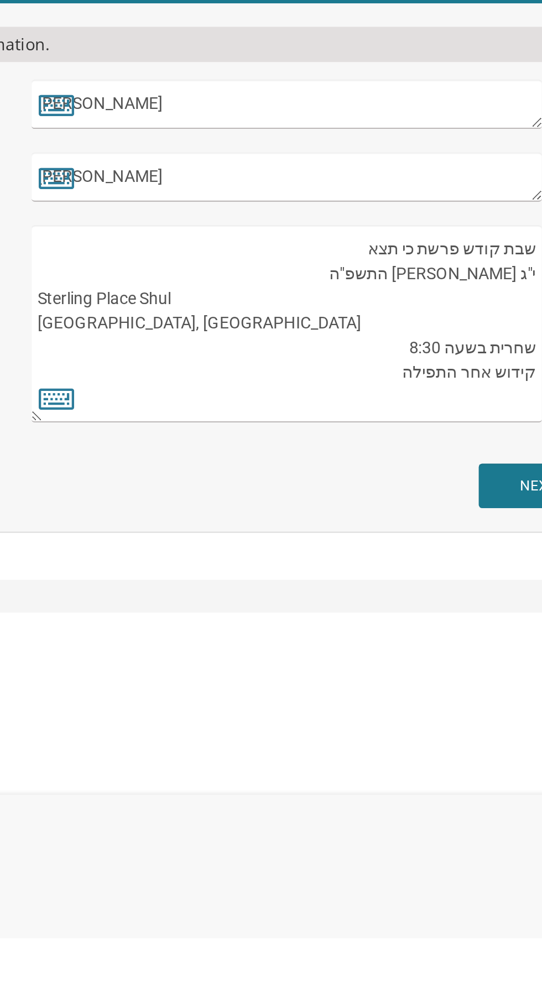
click at [285, 713] on textarea "שבת קודש פרשת חיי שרה כ"ב חשון תשפ"ה קהל אור יעקב 1517 Laguna Lane Lakewood, NJ…" at bounding box center [329, 713] width 240 height 93
click at [416, 739] on textarea "שבת קודש פרשת חיי שרה כ"ב חשון תשפ"ה קהל אור יעקב 1517 Laguna Lane Lakewood, NJ…" at bounding box center [329, 713] width 240 height 93
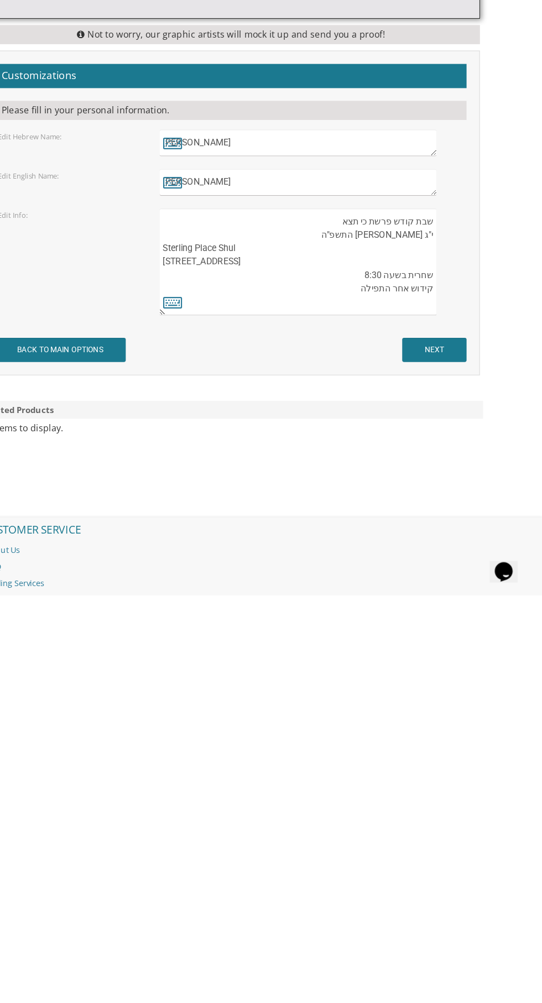
type textarea "שבת קודש פרשת כי תצא י"ג אלול התשפ"ה Sterling Place Shul 1 Gila Place Lakewood,…"
click at [520, 694] on body "My Cart {{shoppingcart.totalQuantityDisplay}} Total: {{shoppingcart.subtotal}} …" at bounding box center [271, 474] width 542 height 1696
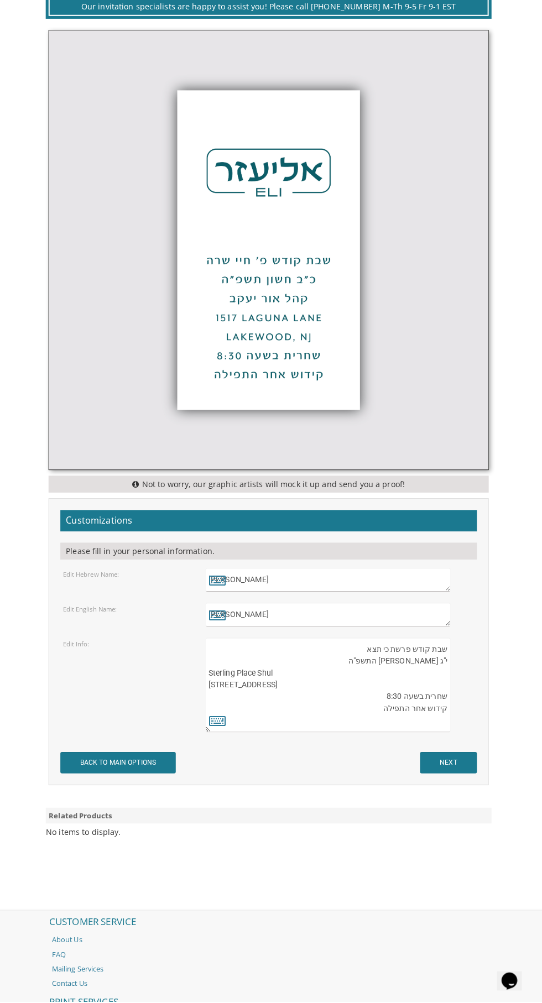
scroll to position [403, 0]
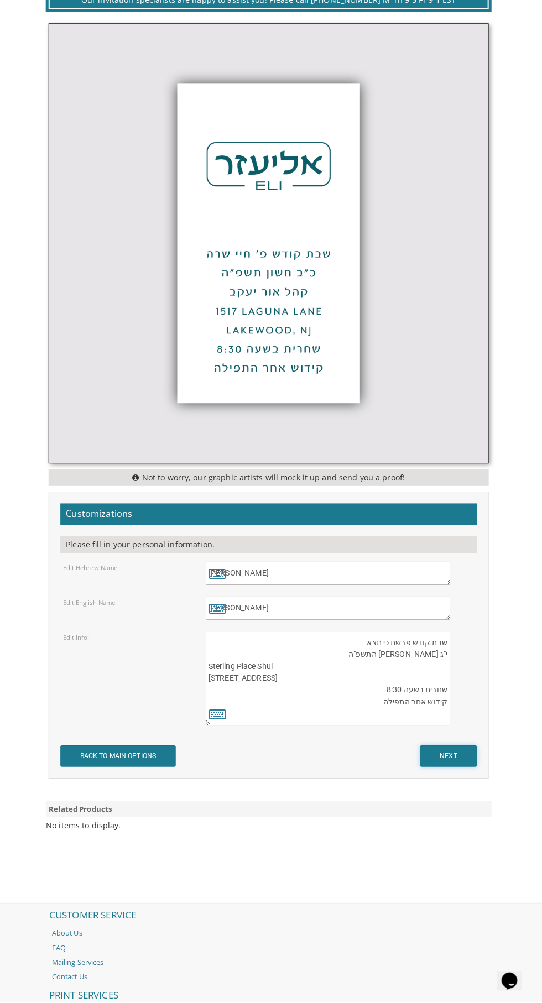
click at [467, 757] on input "NEXT" at bounding box center [448, 761] width 56 height 21
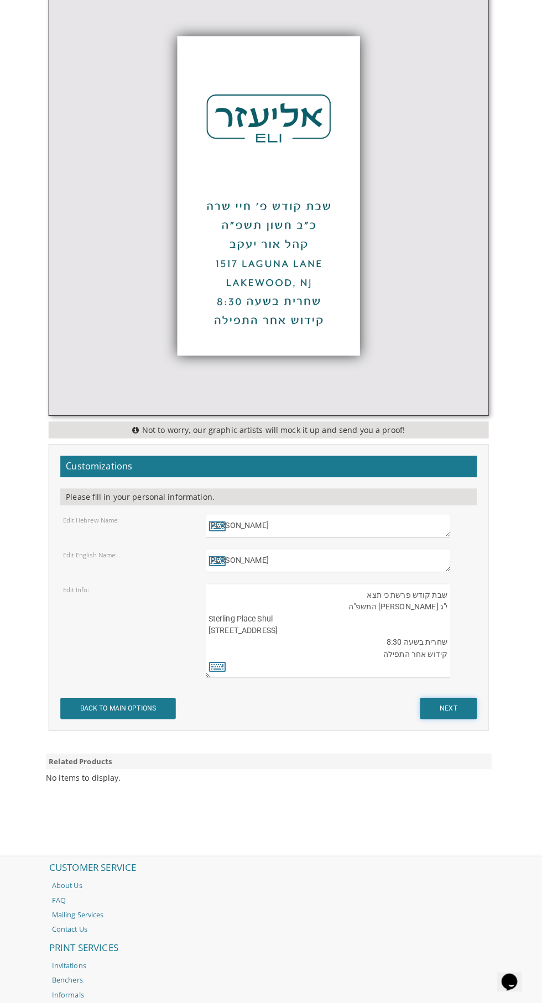
scroll to position [489, 0]
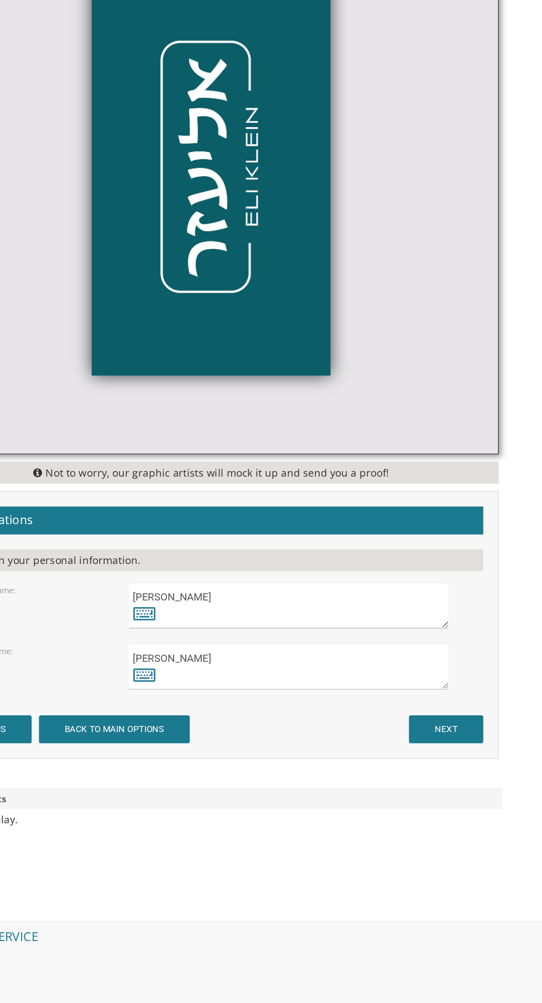
scroll to position [464, 0]
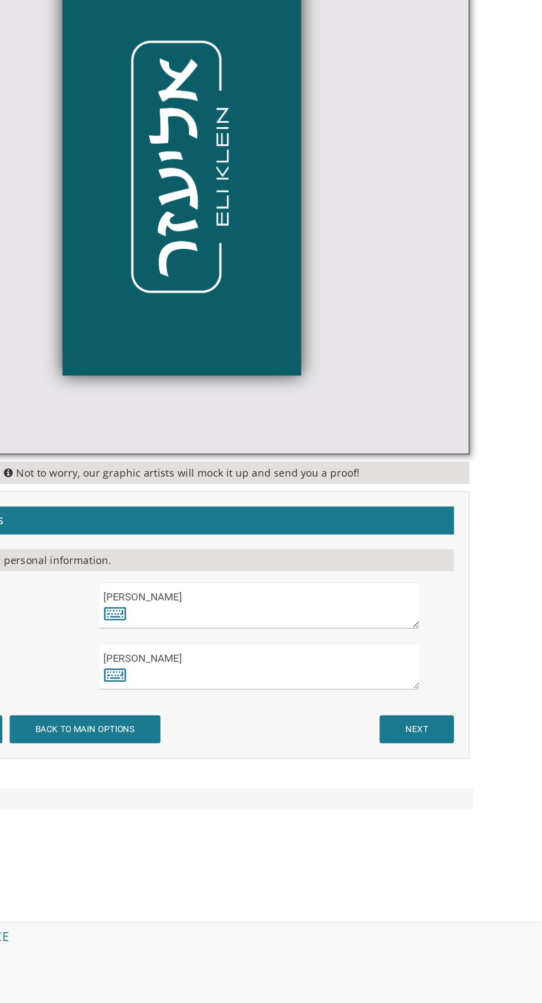
click at [433, 525] on textarea "[PERSON_NAME]" at bounding box center [329, 532] width 240 height 35
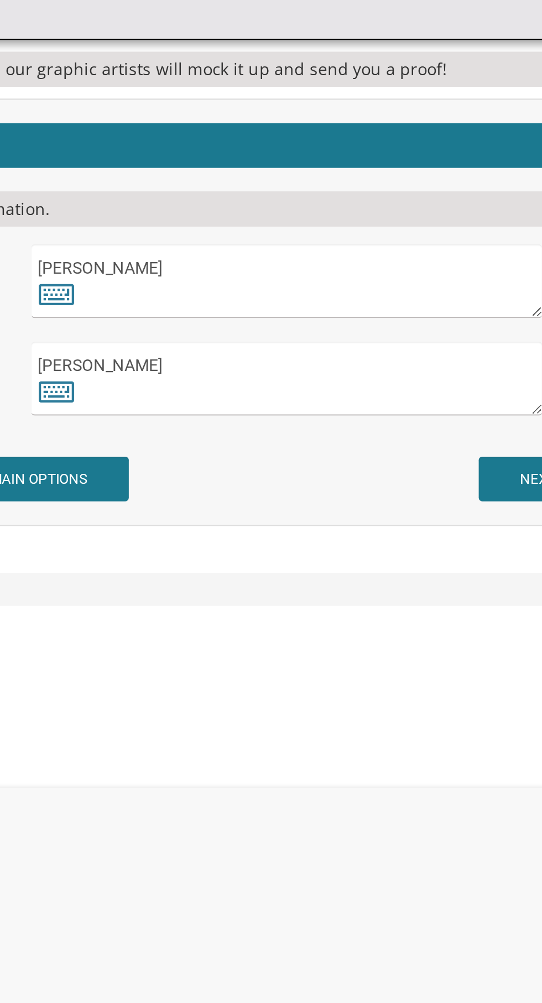
click at [411, 522] on textarea "[PERSON_NAME]" at bounding box center [329, 532] width 240 height 35
type textarea "א"
type textarea "Y"
type textarea "[PERSON_NAME]"
click at [372, 572] on textarea "[PERSON_NAME]" at bounding box center [329, 578] width 240 height 35
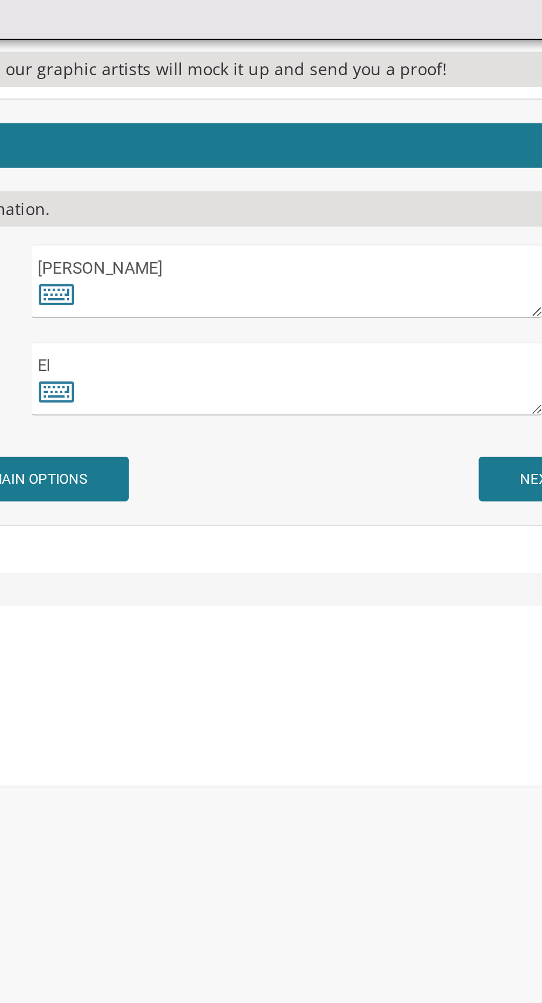
type textarea "E"
type textarea "ז"
type textarea "T"
type textarea "[PERSON_NAME]"
click at [437, 624] on input "NEXT" at bounding box center [448, 625] width 56 height 21
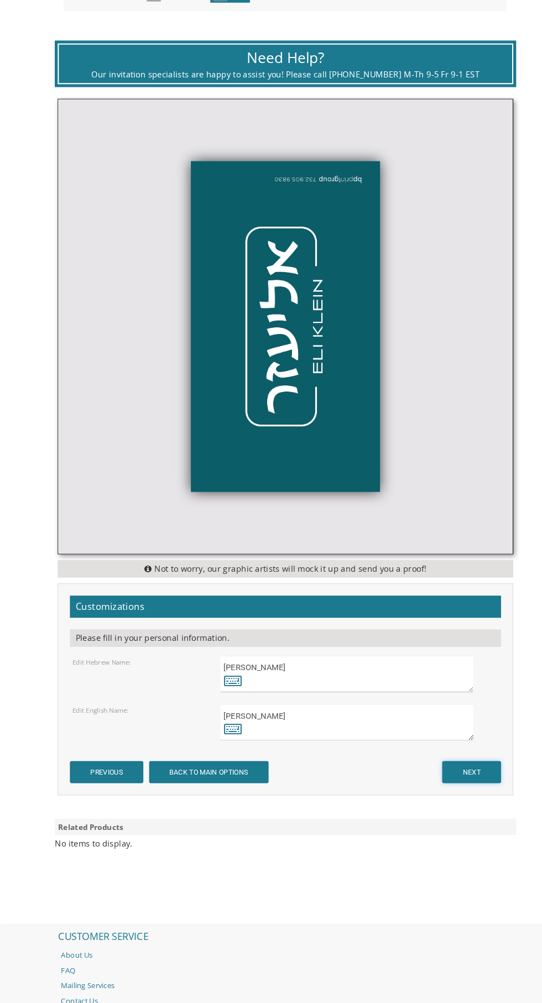
scroll to position [215, 0]
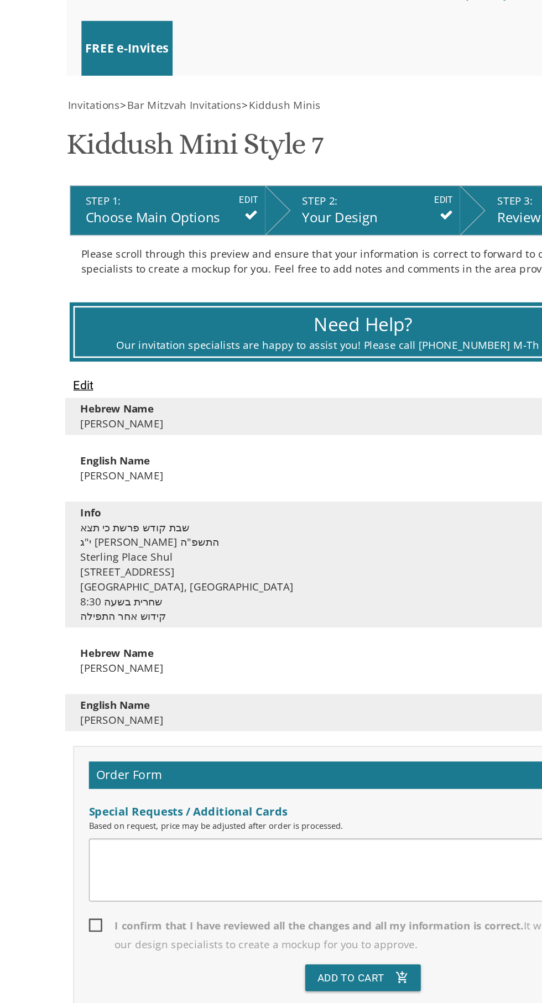
scroll to position [147, 0]
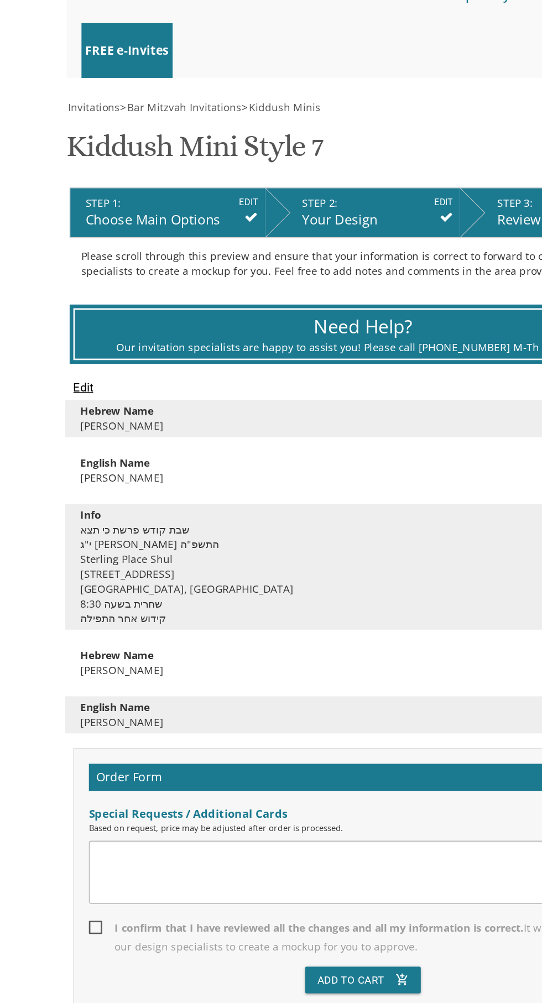
click at [59, 289] on input "Edit" at bounding box center [62, 288] width 15 height 13
click at [69, 372] on div "Hebrew Name יעקב English Name EliYaakov Info שבת קודש פרשת כי תצא י"ג אלול התשפ…" at bounding box center [271, 423] width 432 height 249
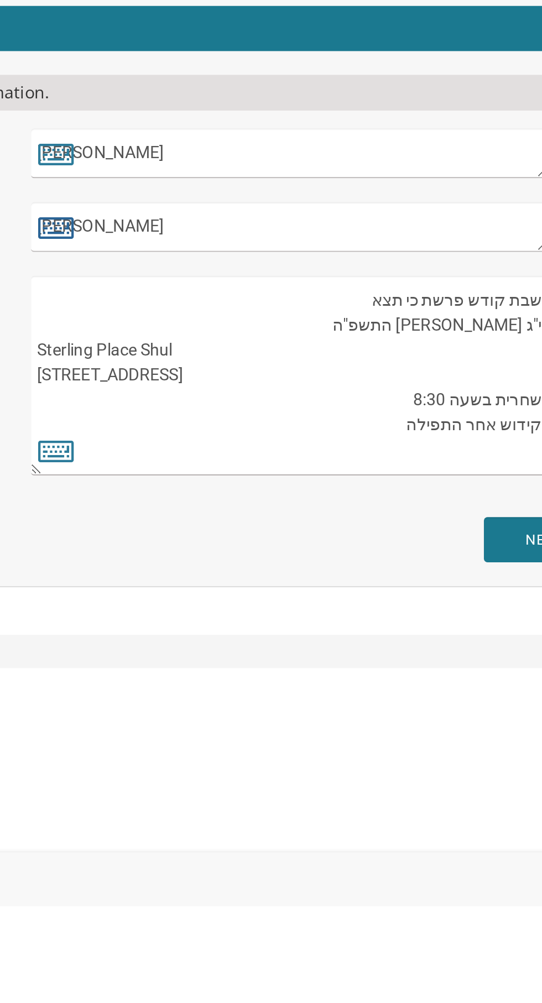
click at [217, 685] on icon at bounding box center [220, 686] width 17 height 15
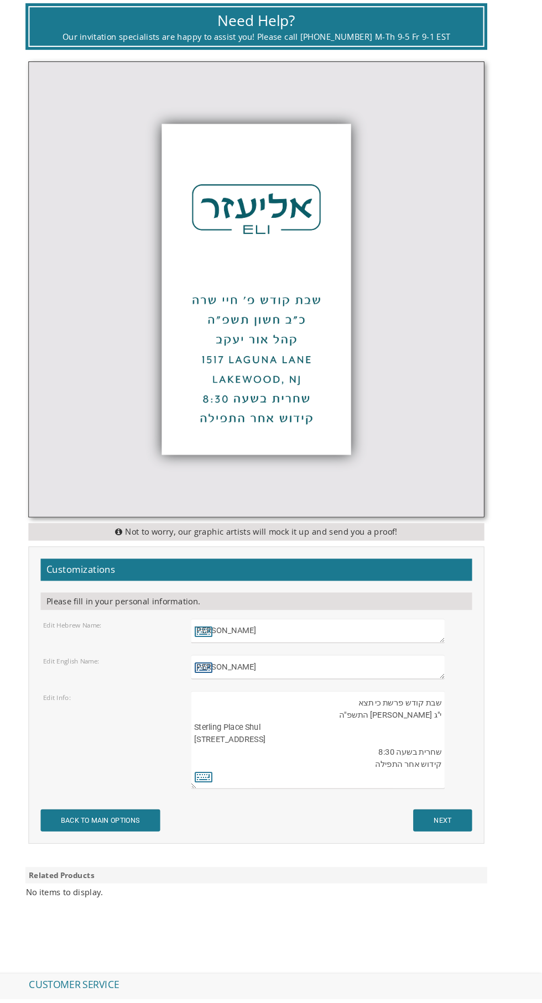
scroll to position [338, 0]
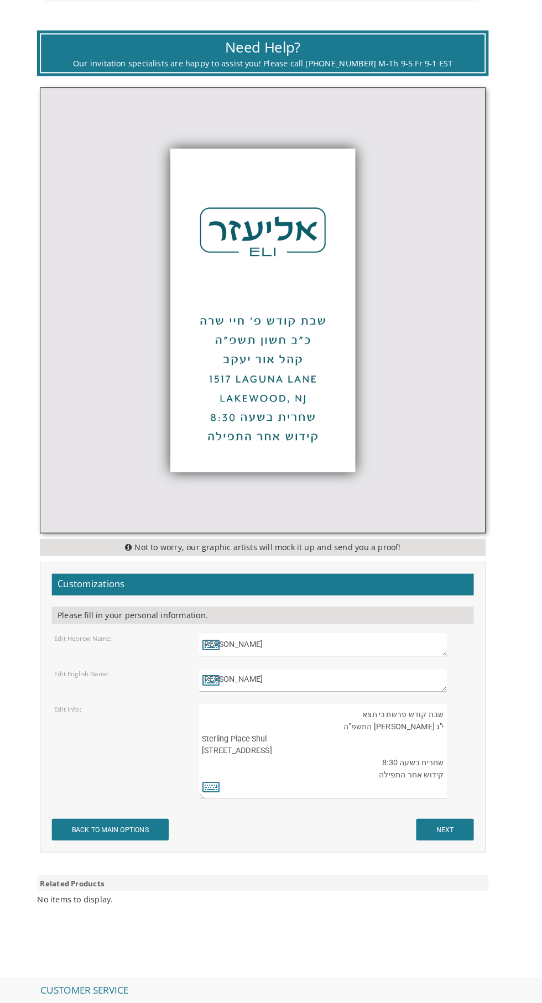
click at [250, 693] on textarea "EliYaakov" at bounding box center [329, 688] width 240 height 23
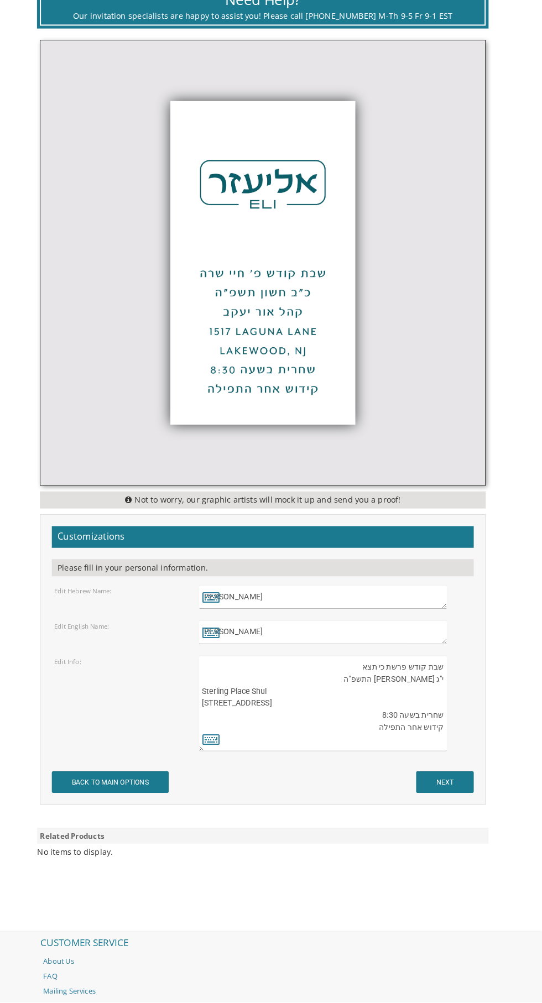
scroll to position [404, 0]
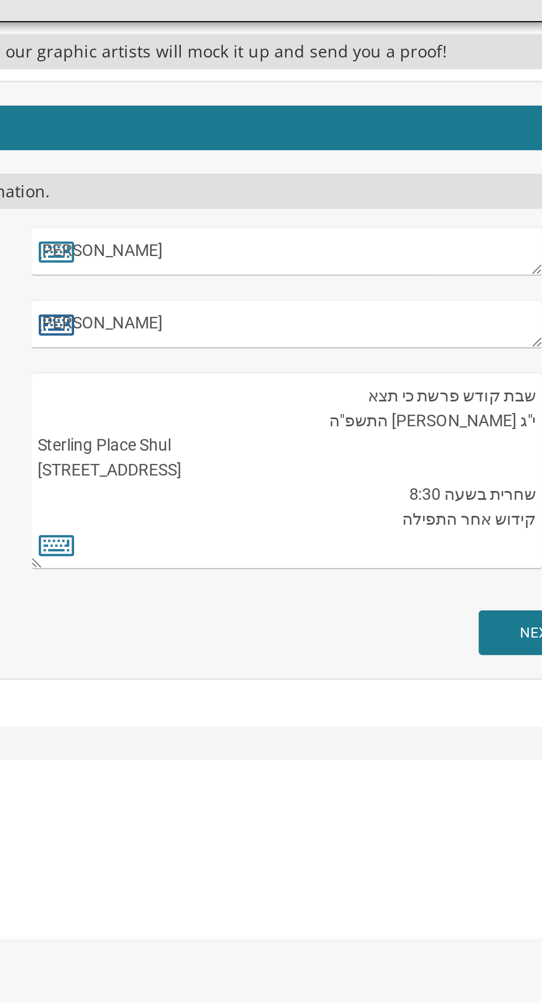
click at [217, 616] on icon at bounding box center [220, 621] width 17 height 15
type textarea "EliYaakov"
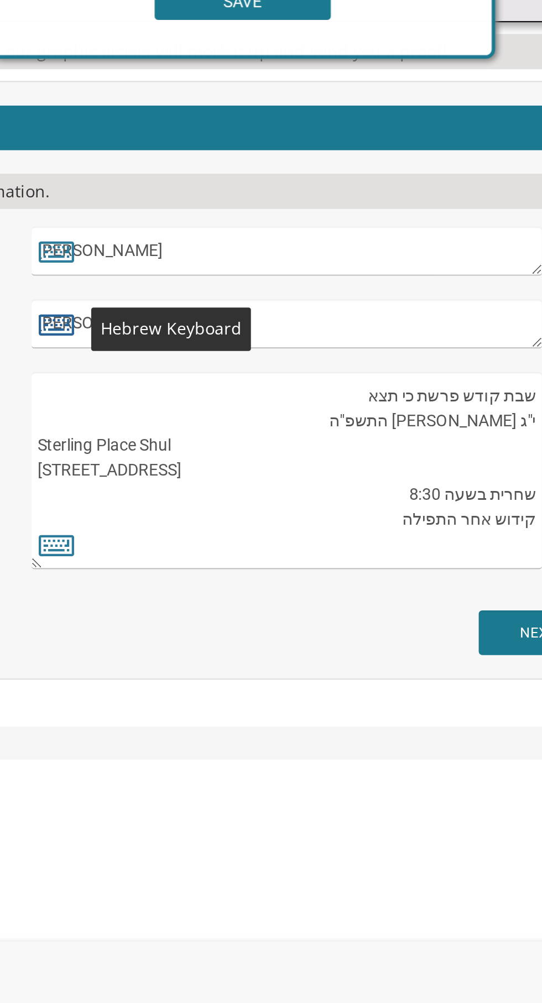
click at [222, 619] on icon at bounding box center [220, 621] width 17 height 15
click at [217, 621] on icon at bounding box center [220, 621] width 17 height 15
click at [347, 618] on textarea "EliYaakov" at bounding box center [329, 621] width 240 height 23
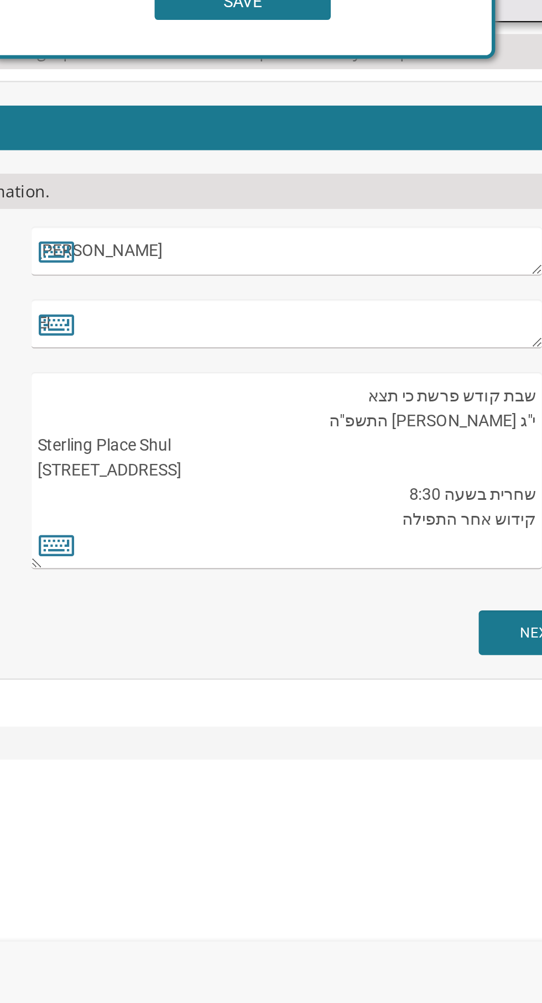
type textarea "E"
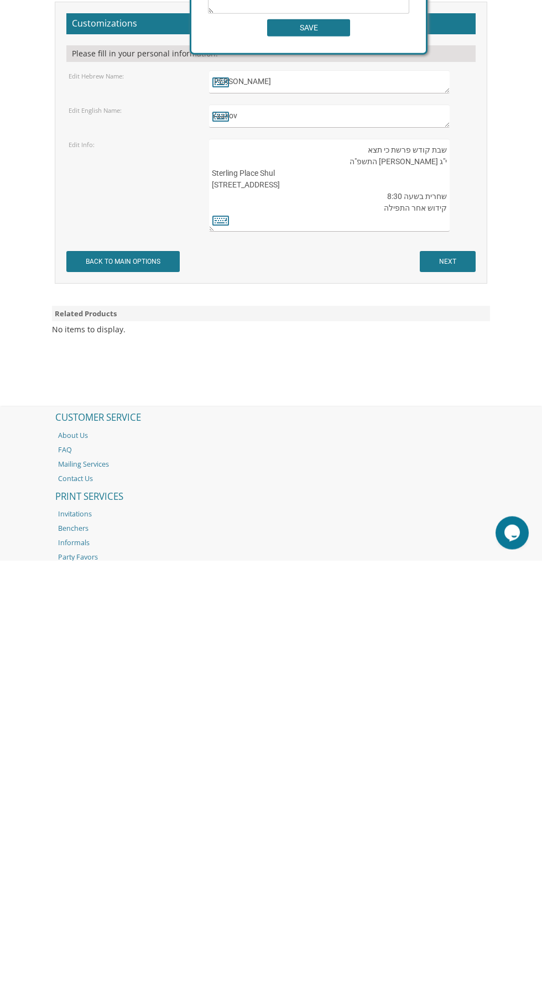
scroll to position [501, 0]
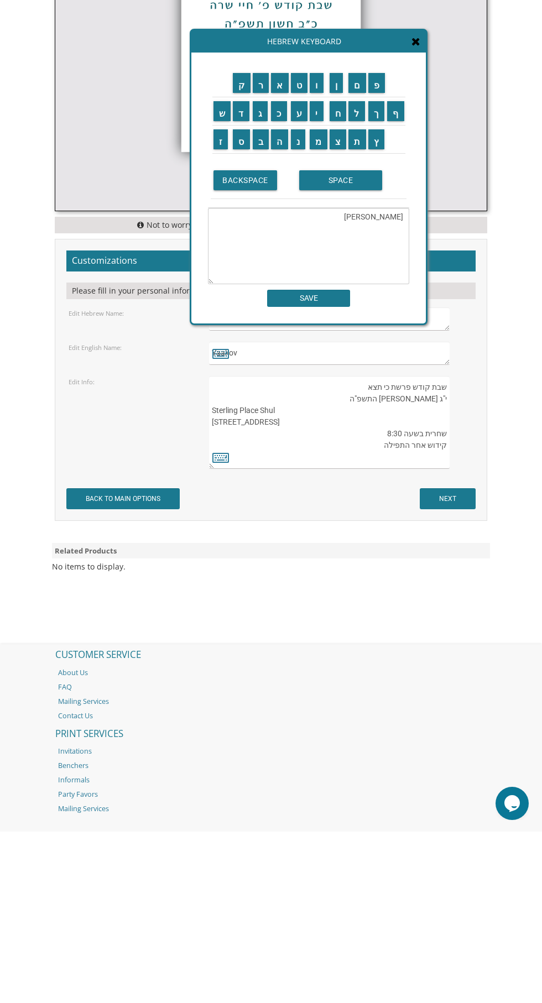
type textarea "Yaakov"
click at [100, 668] on input "BACK TO MAIN OPTIONS" at bounding box center [122, 670] width 113 height 21
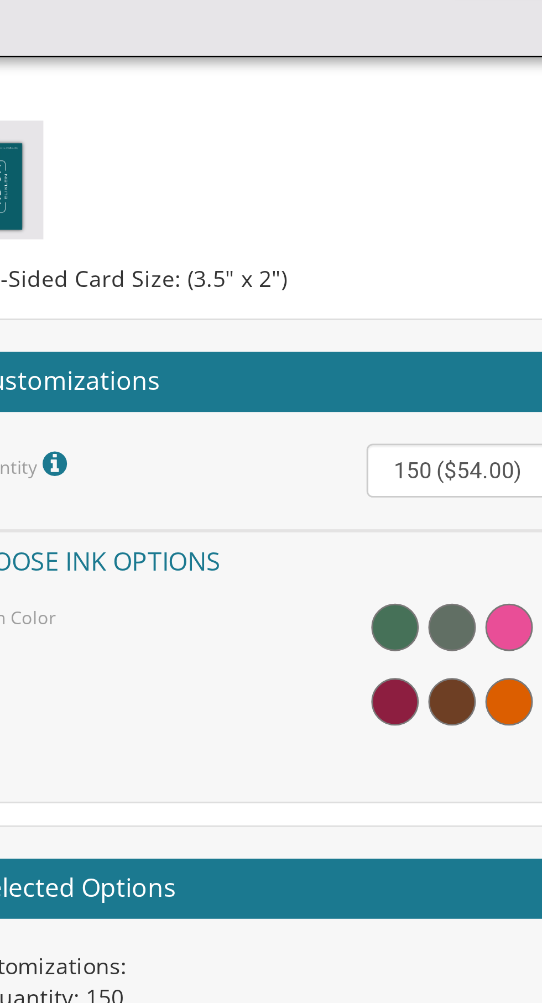
scroll to position [703, 0]
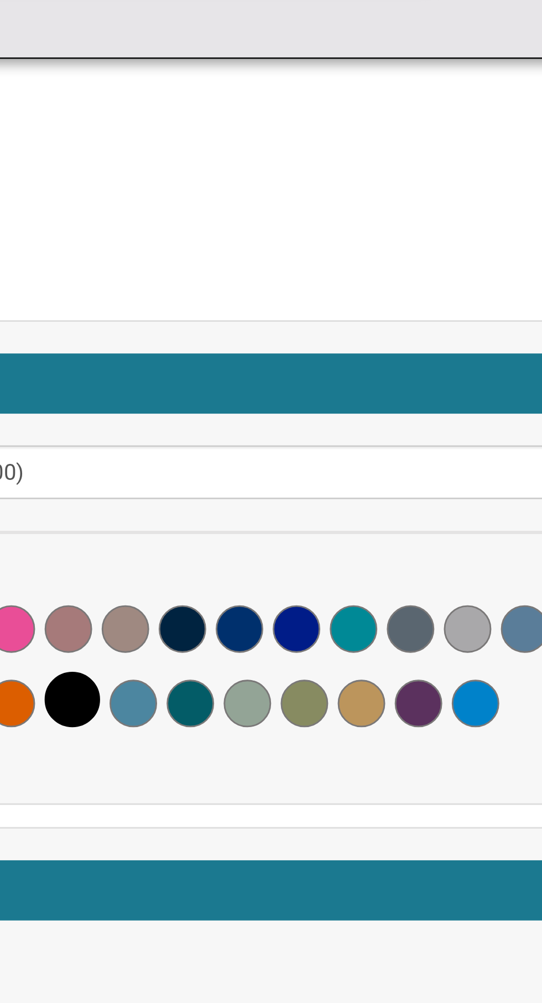
click at [415, 379] on span at bounding box center [420, 384] width 17 height 17
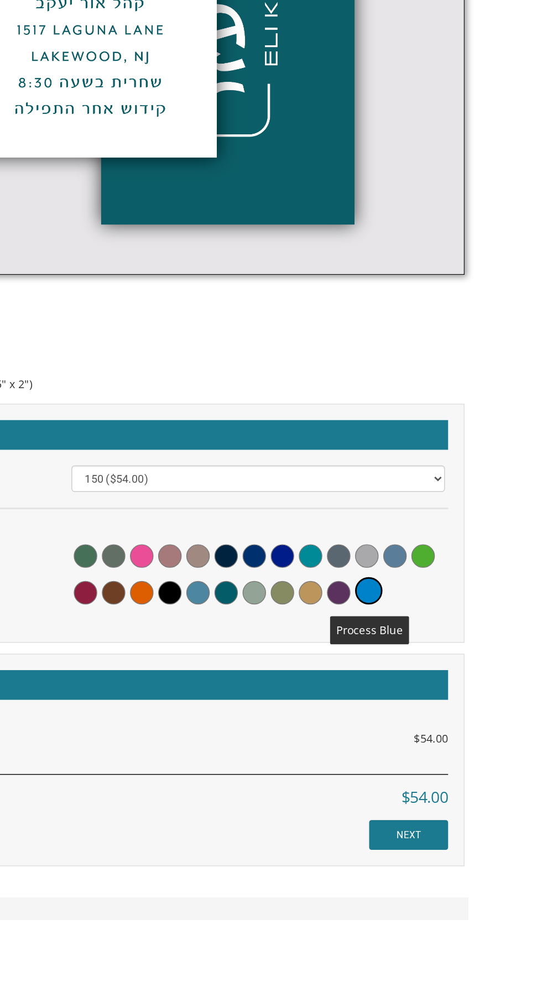
scroll to position [651, 0]
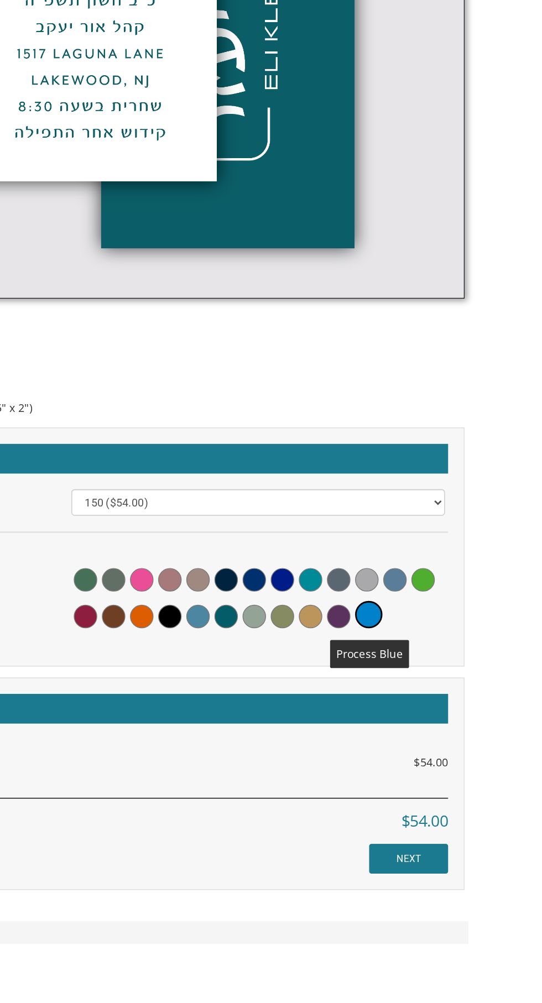
click at [440, 409] on span at bounding box center [438, 410] width 17 height 17
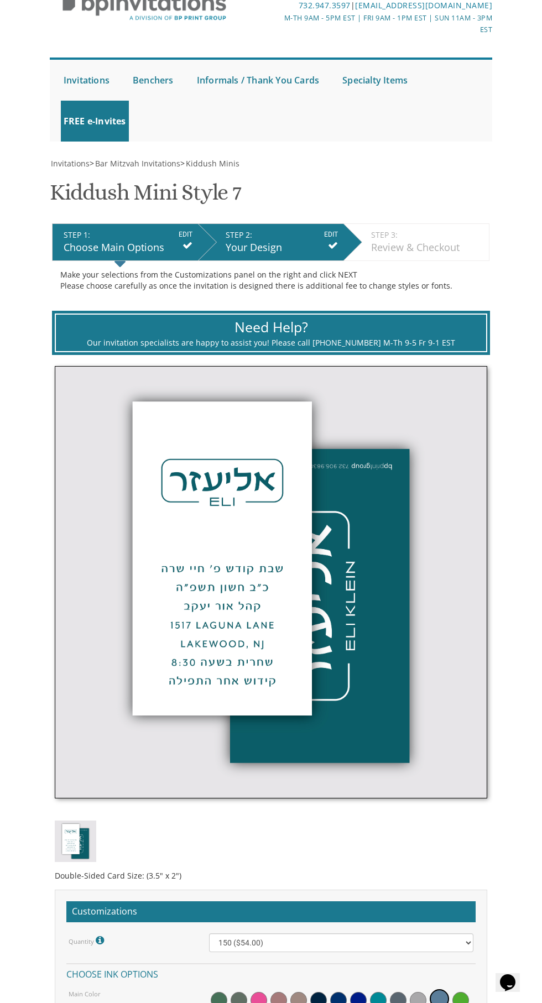
scroll to position [0, 0]
